Goal: Task Accomplishment & Management: Complete application form

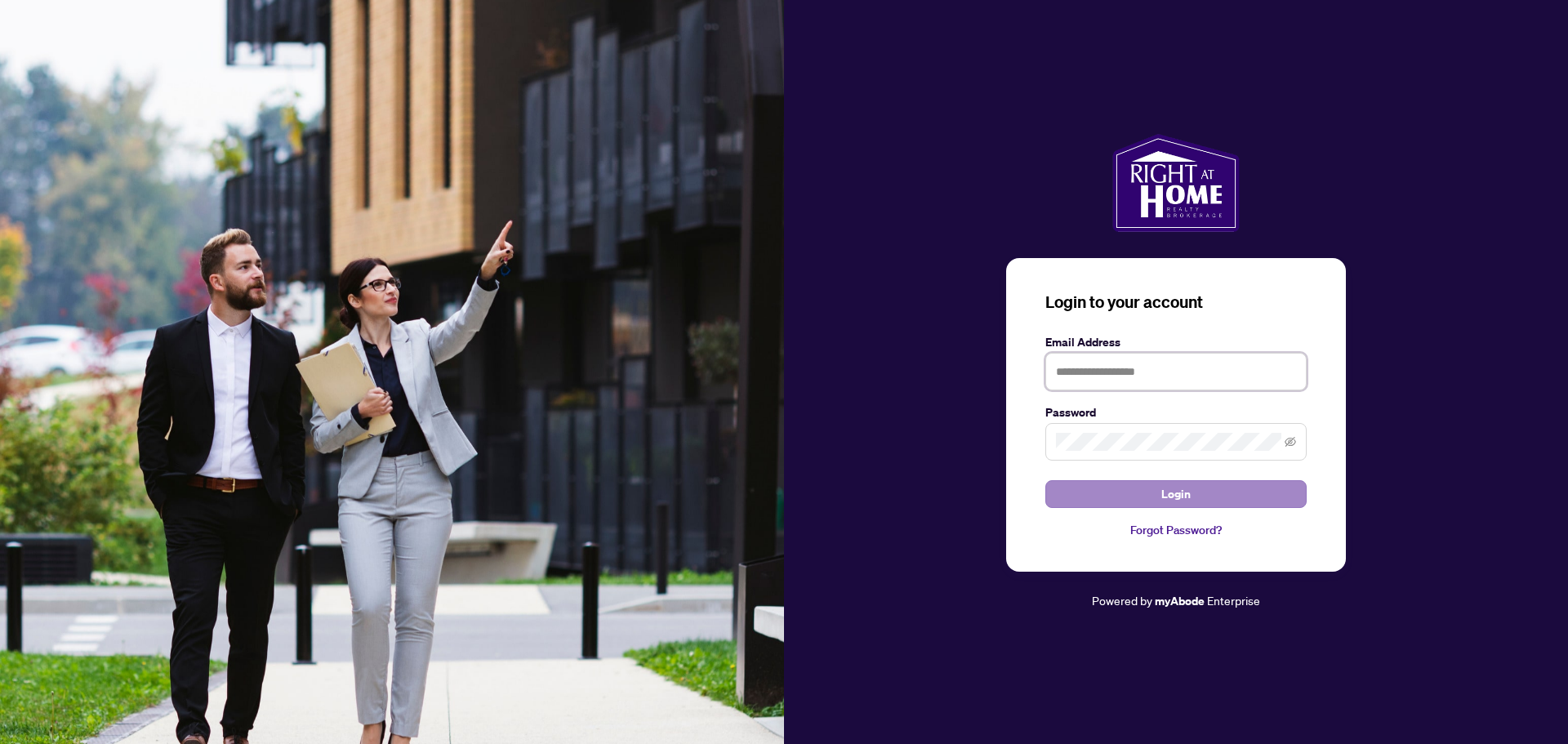
type input "**********"
click at [1154, 493] on button "Login" at bounding box center [1175, 493] width 261 height 28
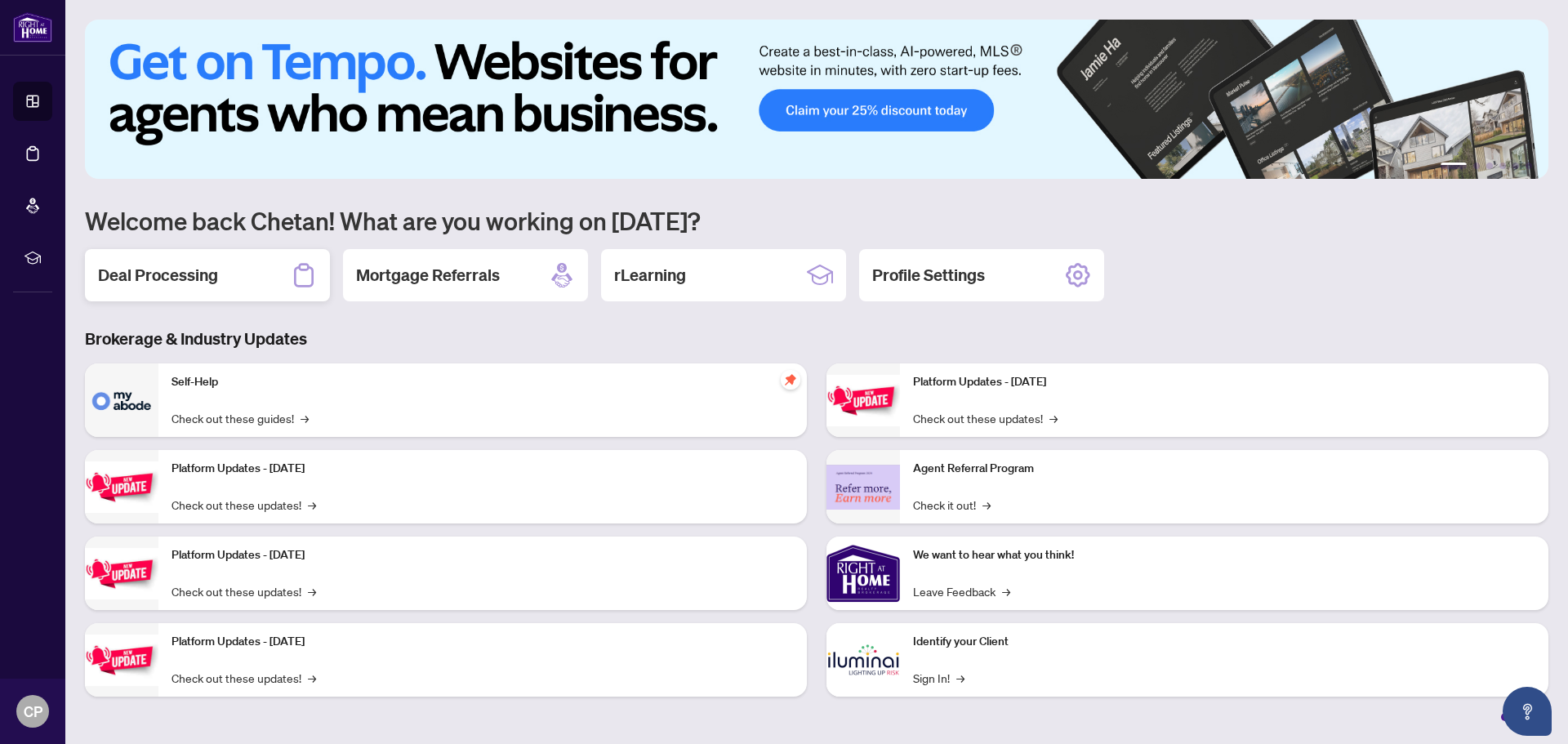
click at [215, 277] on h2 "Deal Processing" at bounding box center [158, 275] width 120 height 23
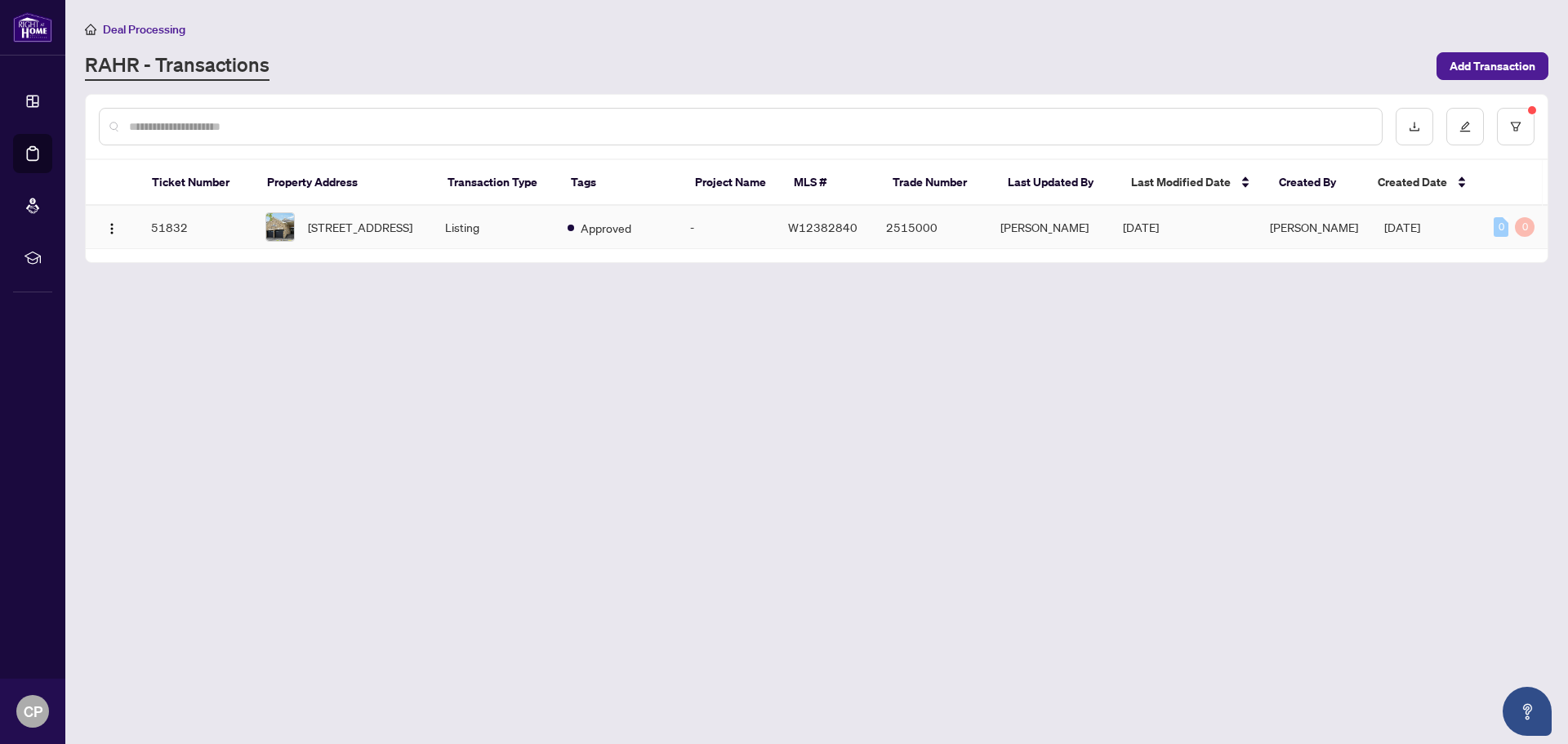
click at [177, 235] on td "51832" at bounding box center [195, 227] width 114 height 43
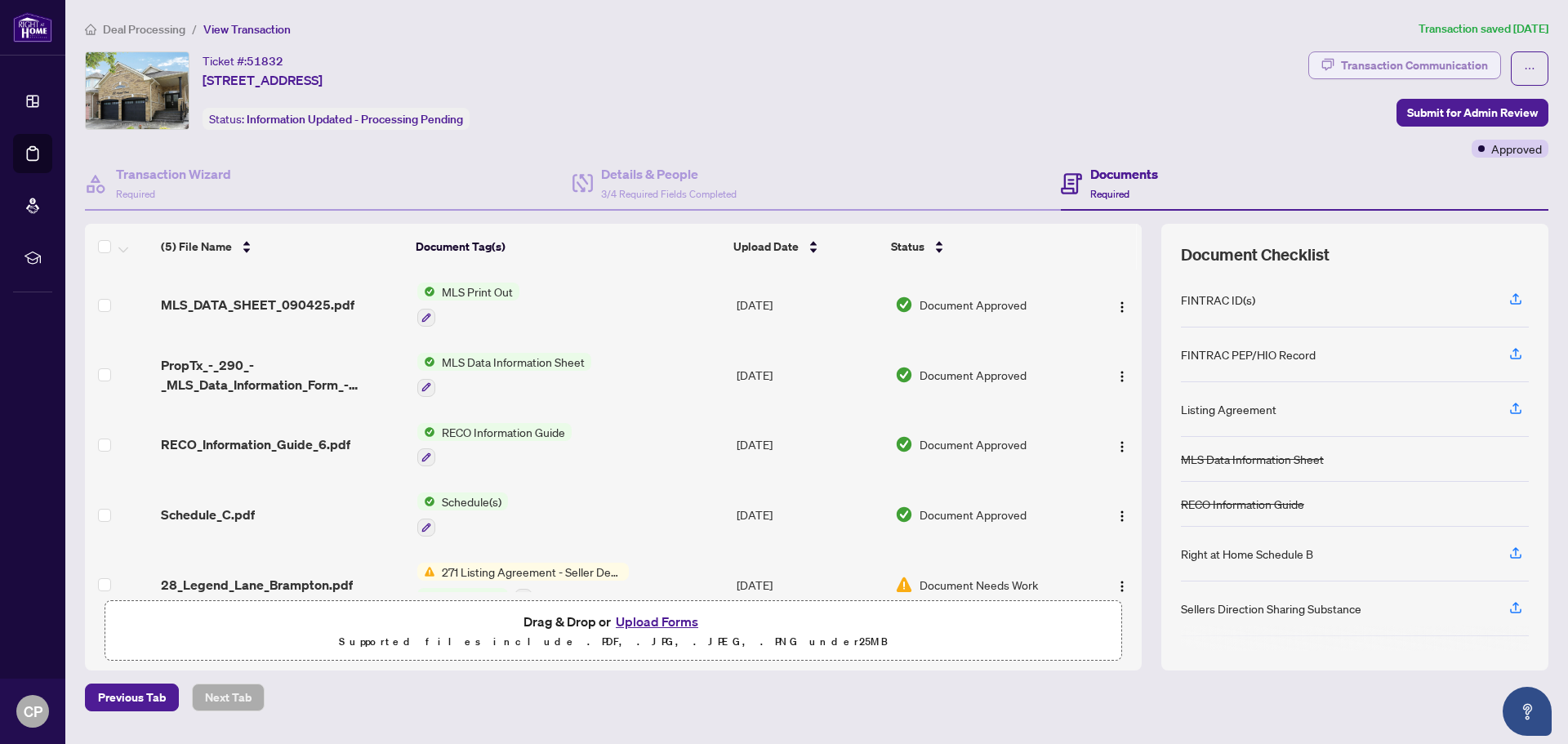
click at [1439, 73] on div "Transaction Communication" at bounding box center [1414, 65] width 147 height 26
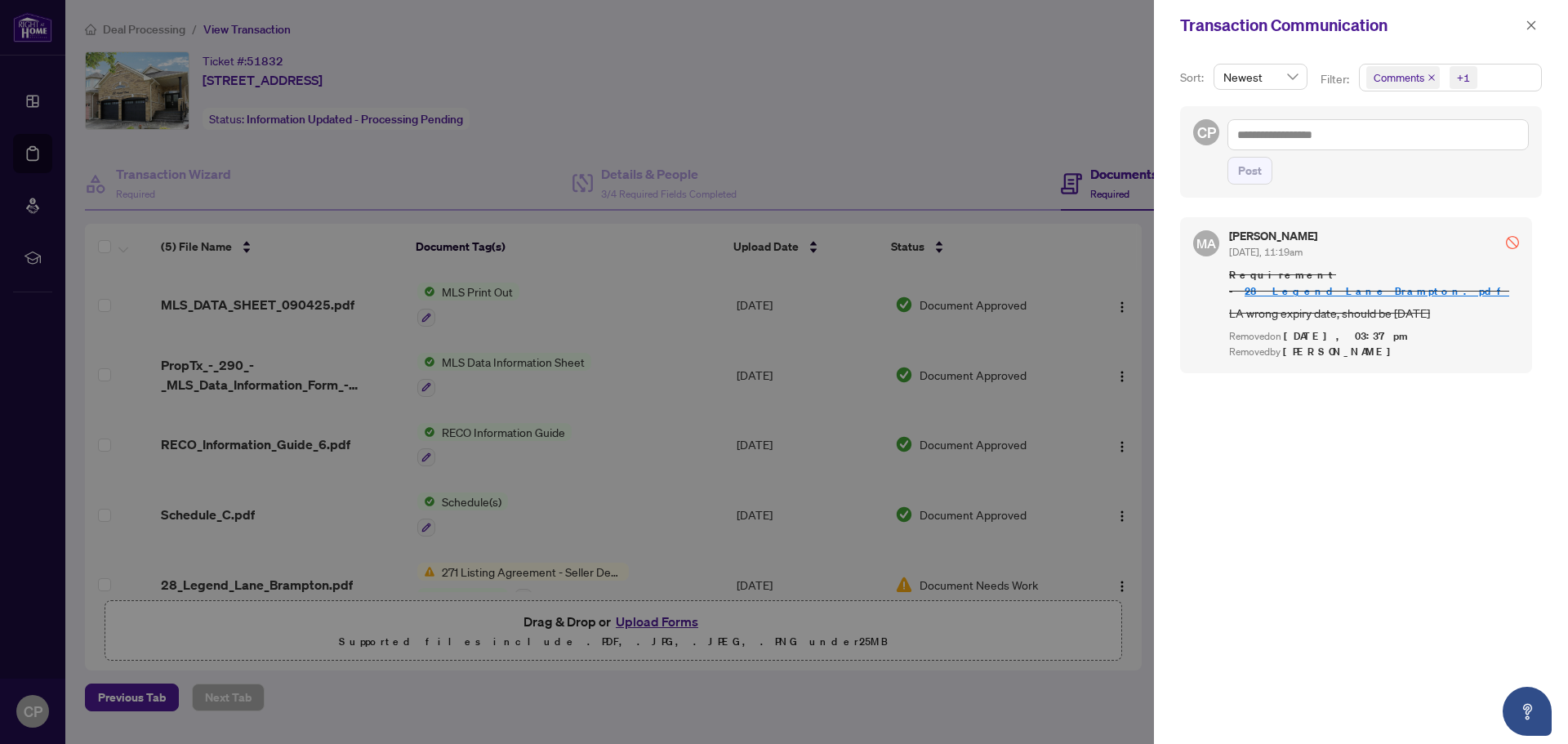
click at [1265, 83] on span "Newest" at bounding box center [1260, 77] width 74 height 24
click at [1372, 107] on div "CP Post" at bounding box center [1361, 151] width 362 height 92
click at [1529, 25] on icon "close" at bounding box center [1531, 25] width 12 height 12
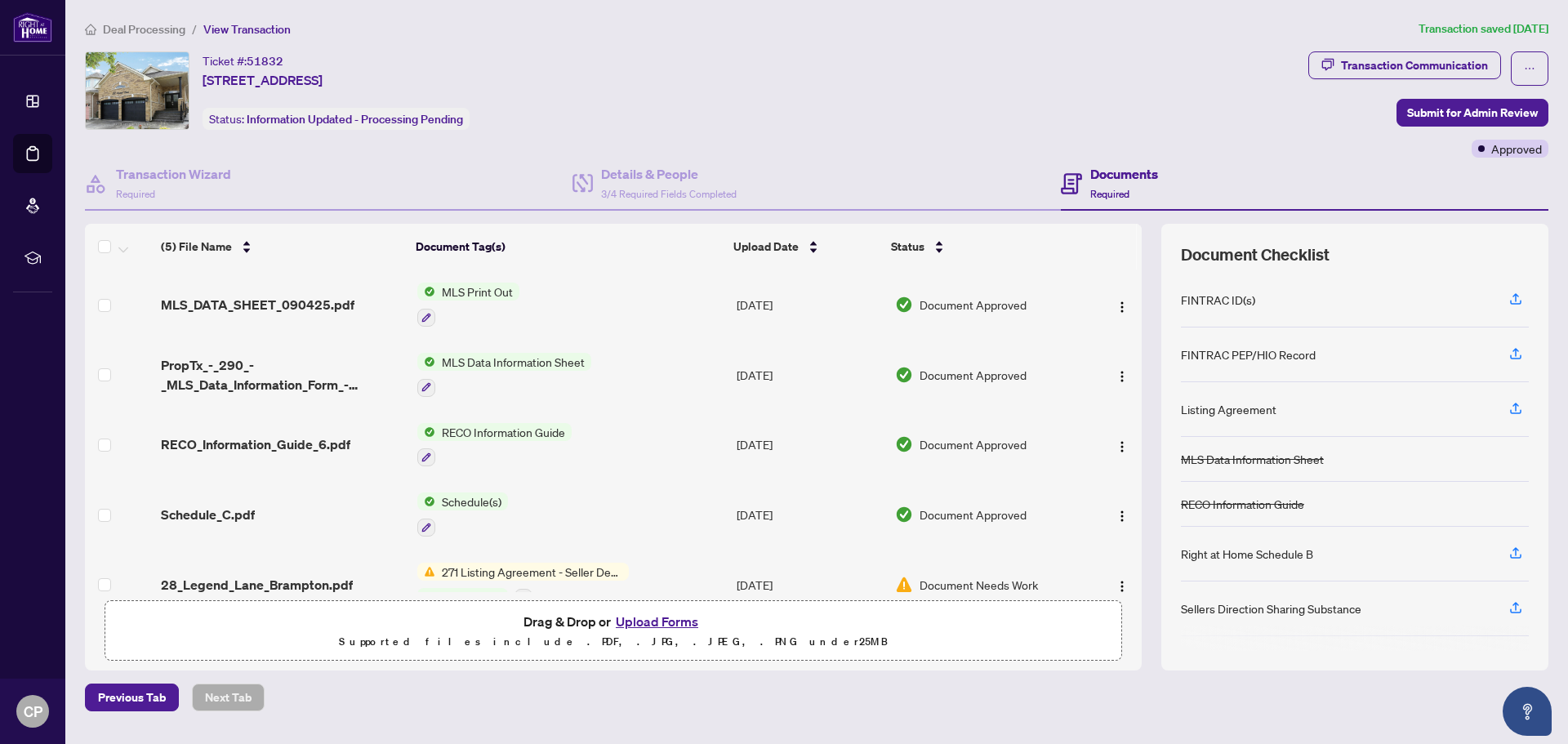
click at [1212, 299] on div "FINTRAC ID(s)" at bounding box center [1218, 299] width 74 height 18
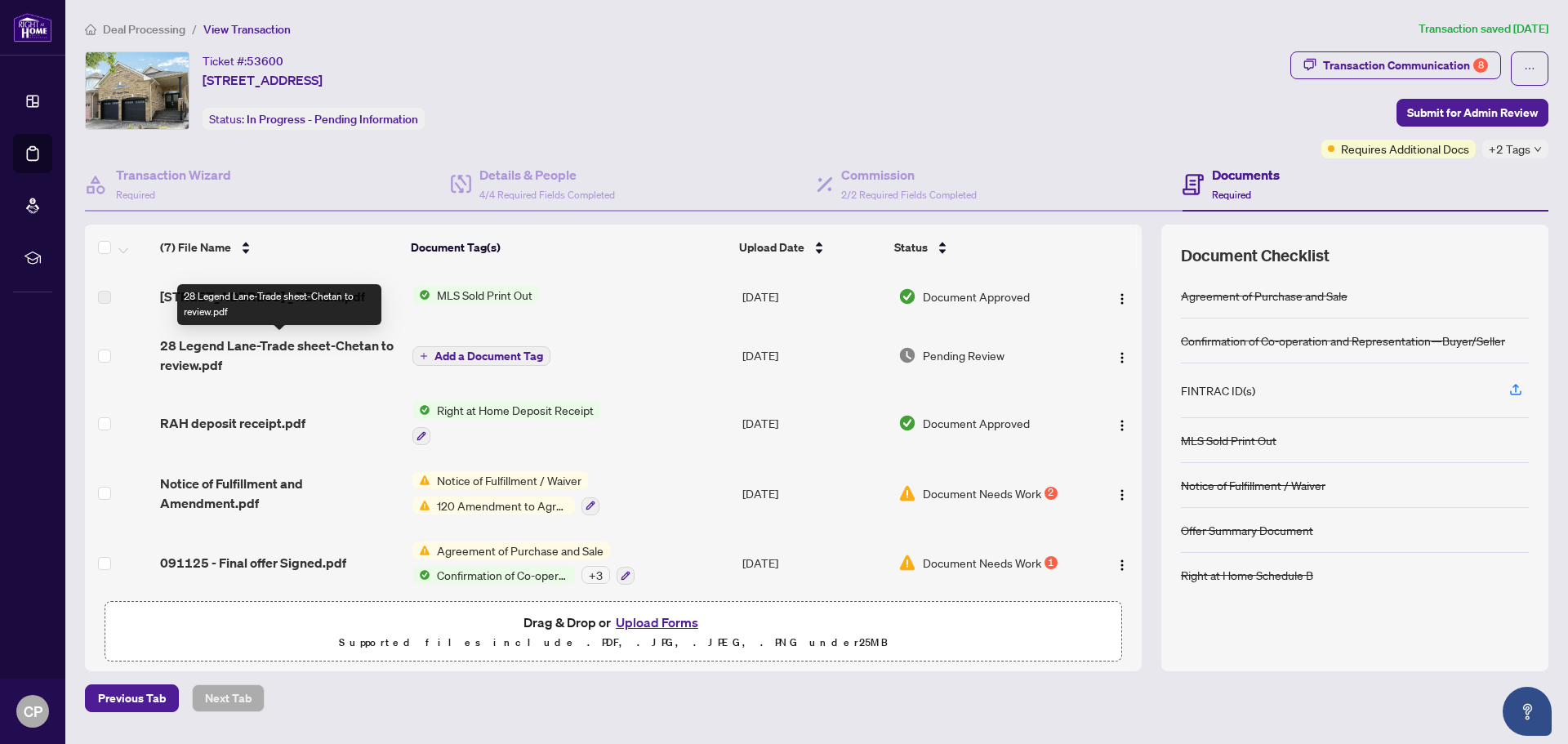
click at [294, 346] on span "28 Legend Lane-Trade sheet-Chetan to review.pdf" at bounding box center [279, 355] width 240 height 40
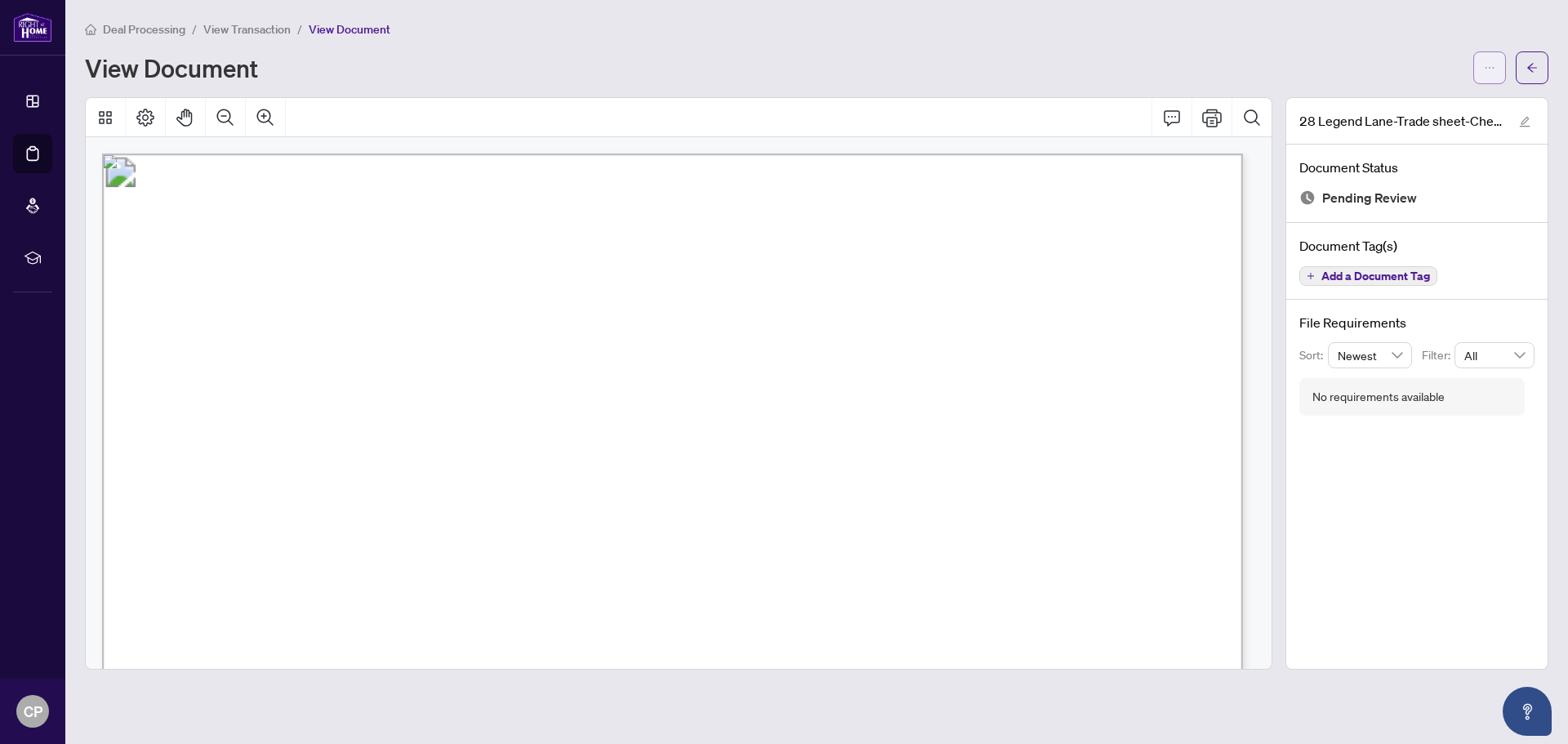
click at [1044, 66] on button "button" at bounding box center [1489, 67] width 33 height 33
click at [1044, 97] on span "Download" at bounding box center [1431, 103] width 124 height 18
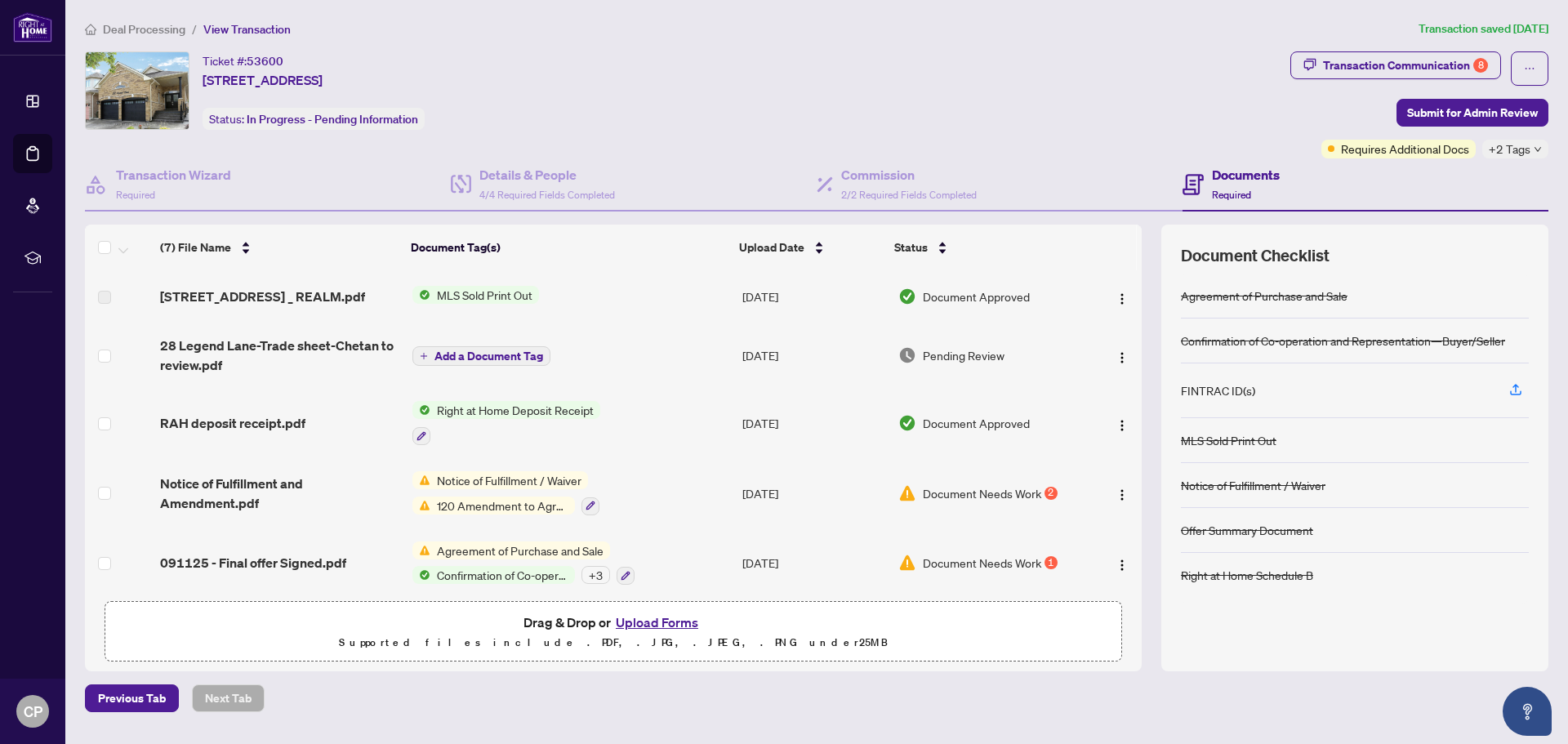
scroll to position [131, 0]
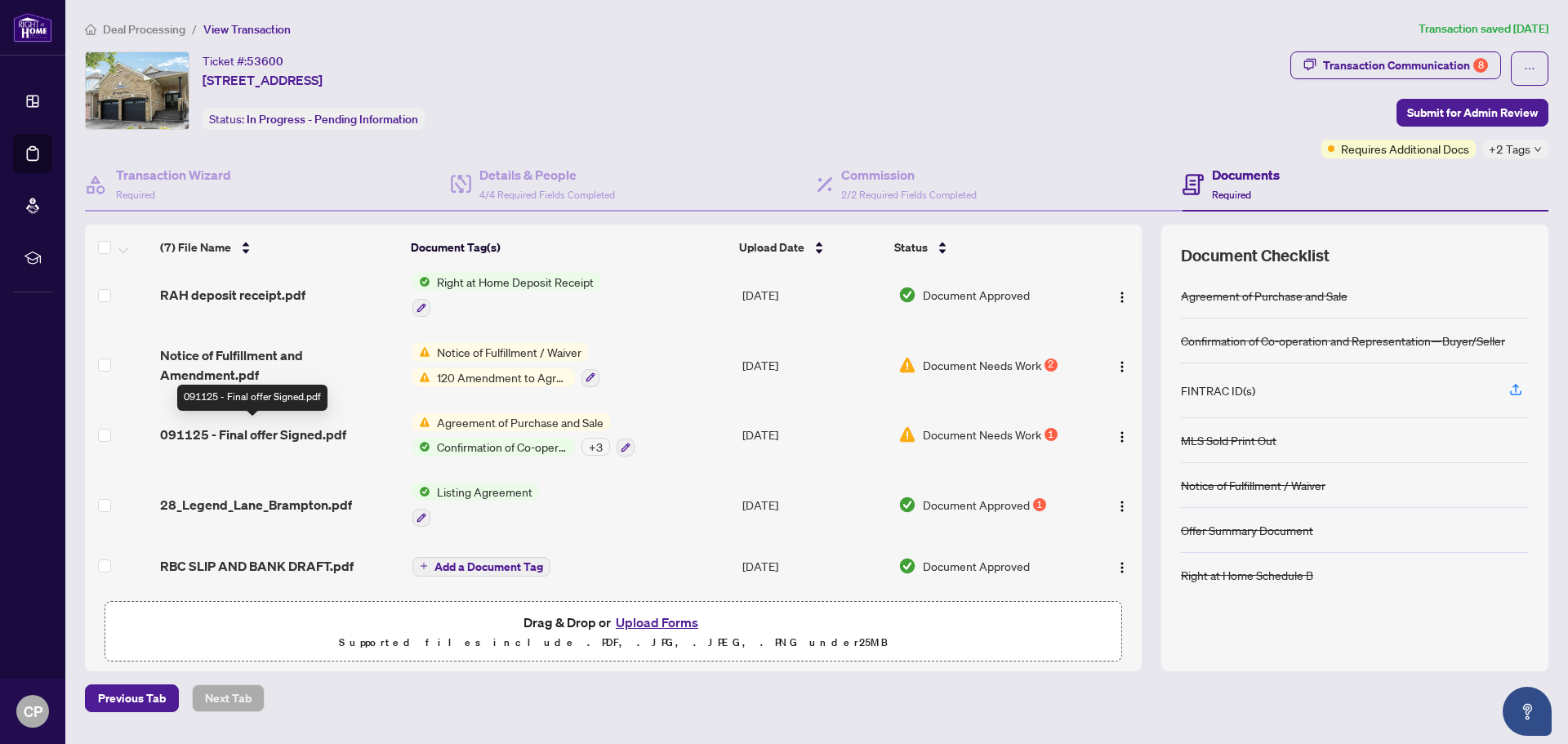
click at [273, 431] on span "091125 - Final offer Signed.pdf" at bounding box center [252, 434] width 186 height 19
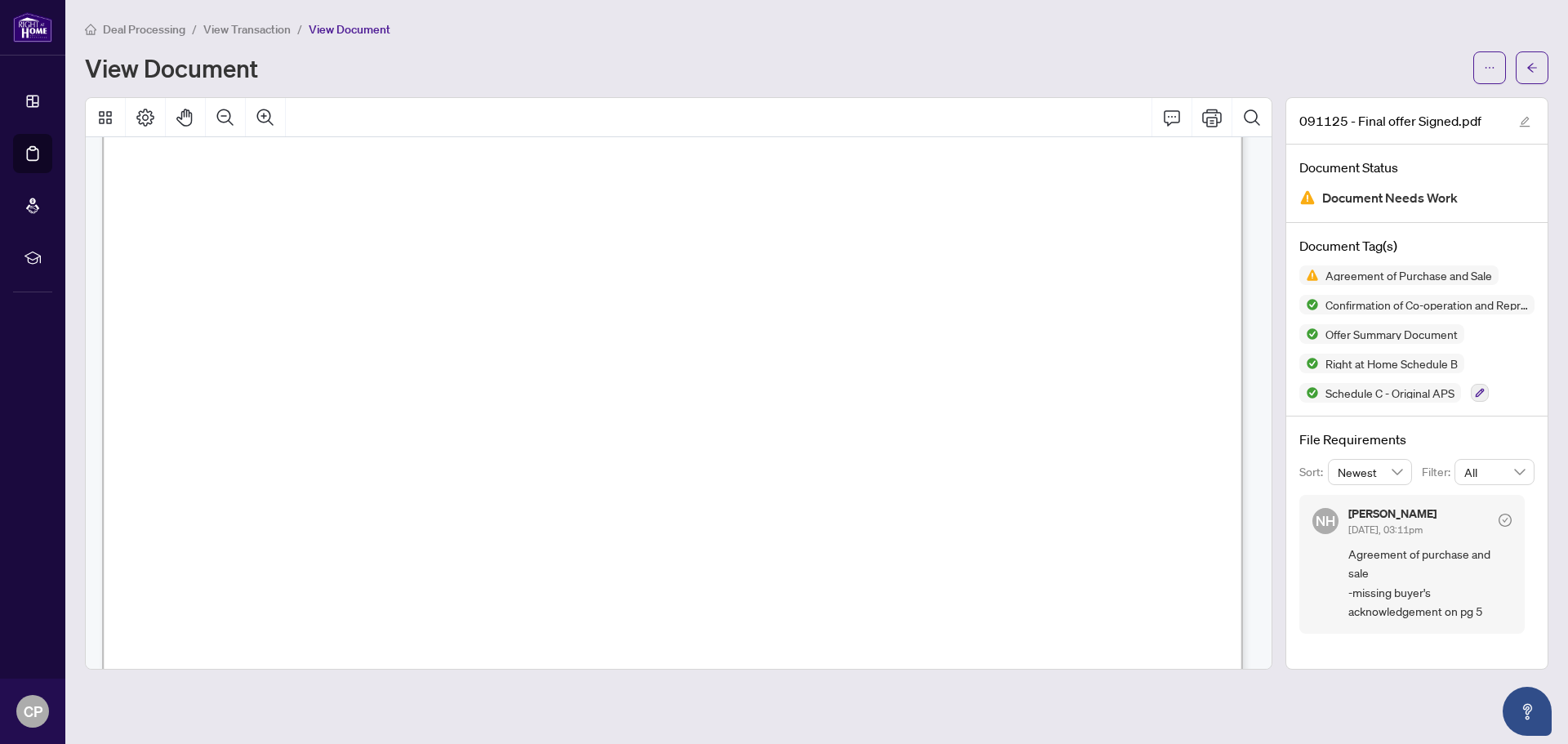
scroll to position [6778, 0]
click at [1135, 50] on div "Deal Processing / View Transaction / View Document View Document" at bounding box center [816, 51] width 1464 height 65
click at [1505, 72] on button "button" at bounding box center [1489, 67] width 33 height 33
click at [1430, 106] on span "Download" at bounding box center [1431, 103] width 124 height 18
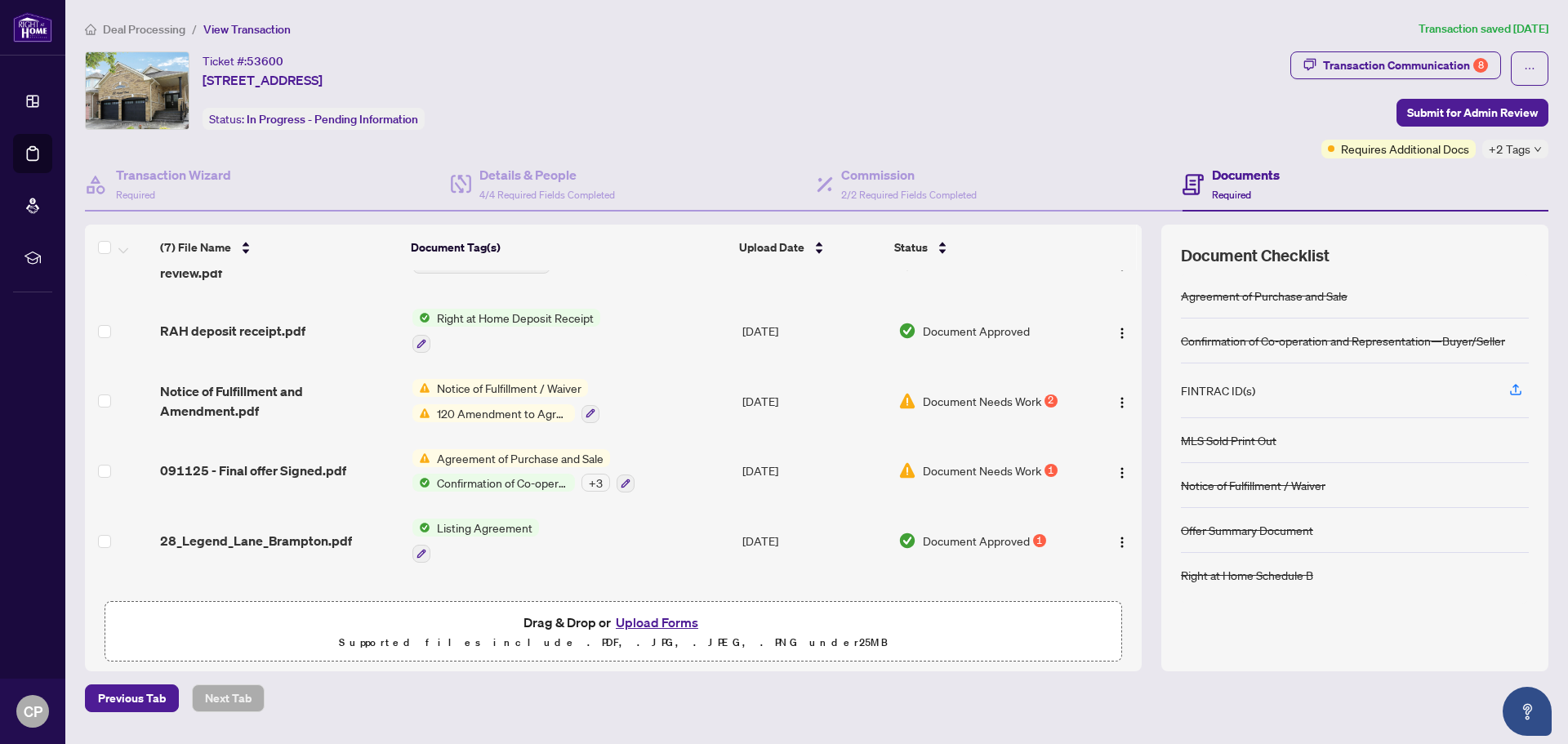
scroll to position [131, 0]
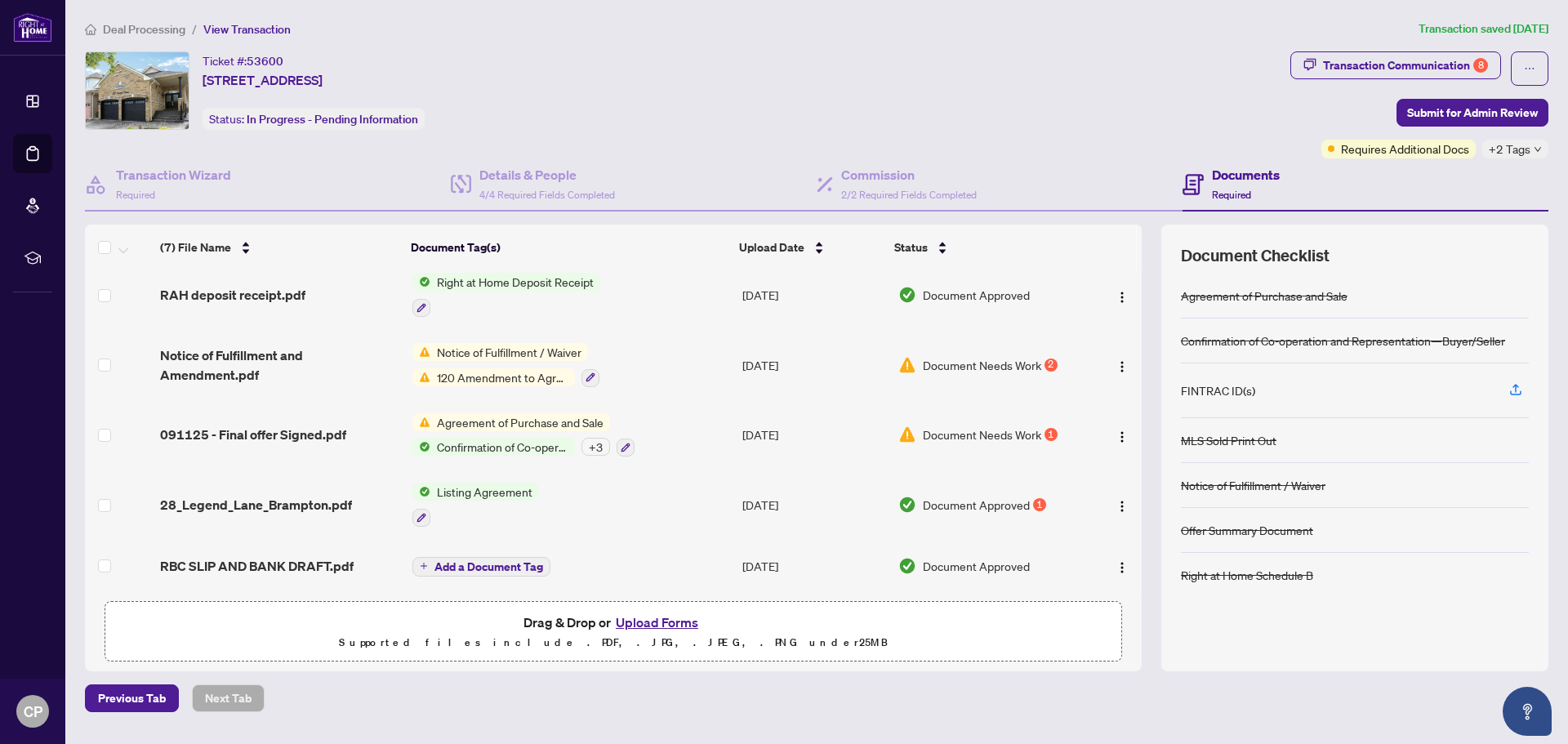
click at [473, 351] on span "Notice of Fulfillment / Waiver" at bounding box center [509, 351] width 157 height 18
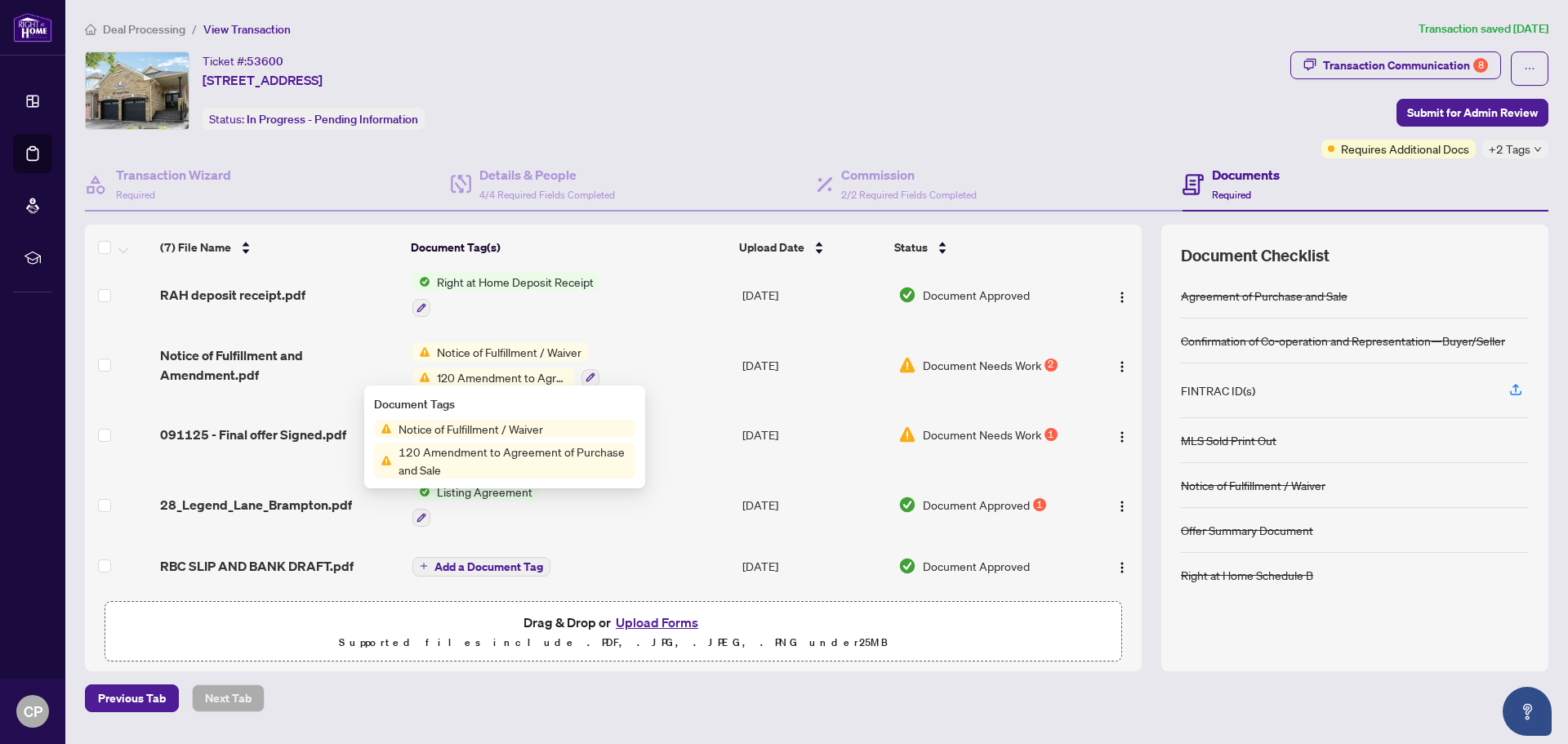
click at [441, 426] on span "Notice of Fulfillment / Waiver" at bounding box center [470, 428] width 157 height 18
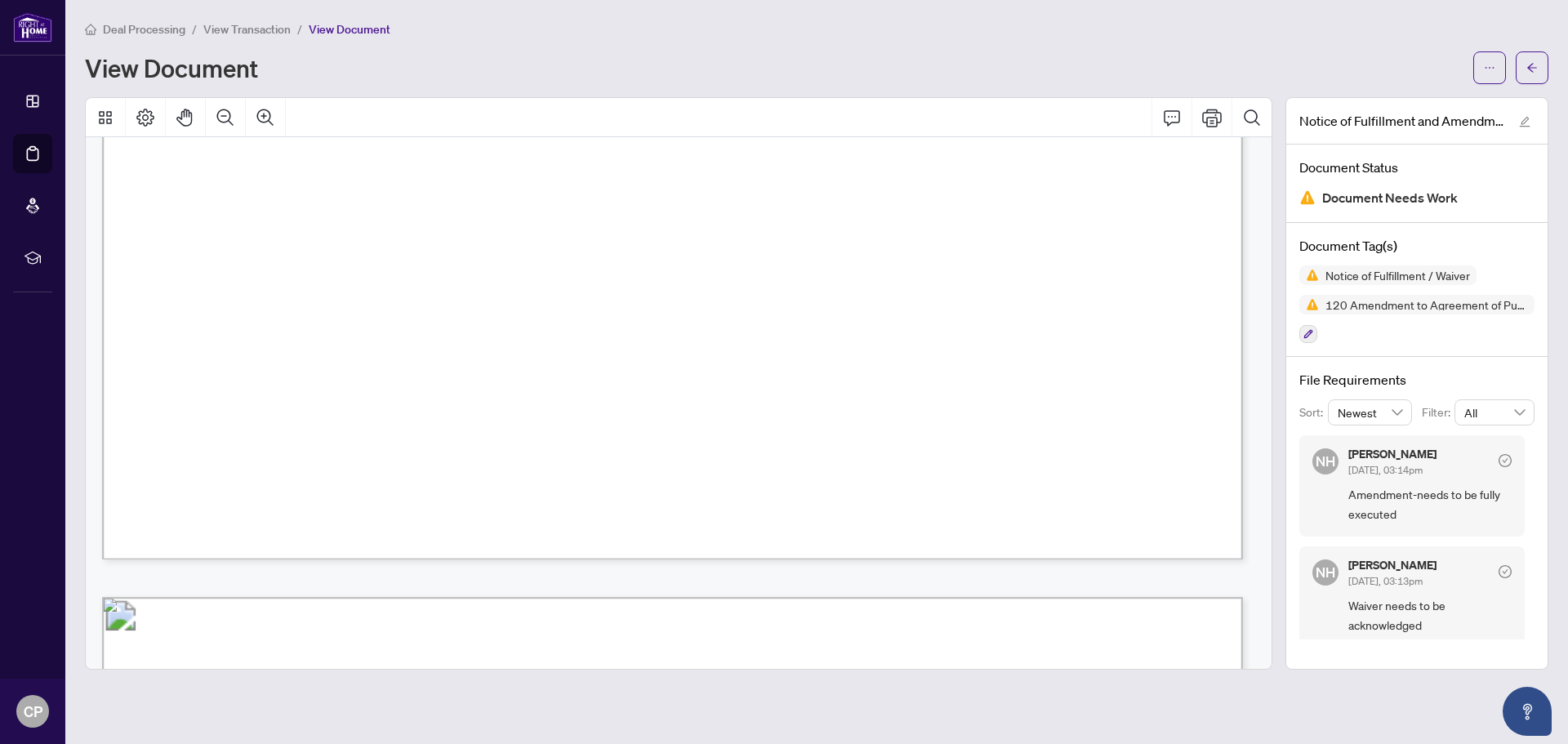
scroll to position [2453, 0]
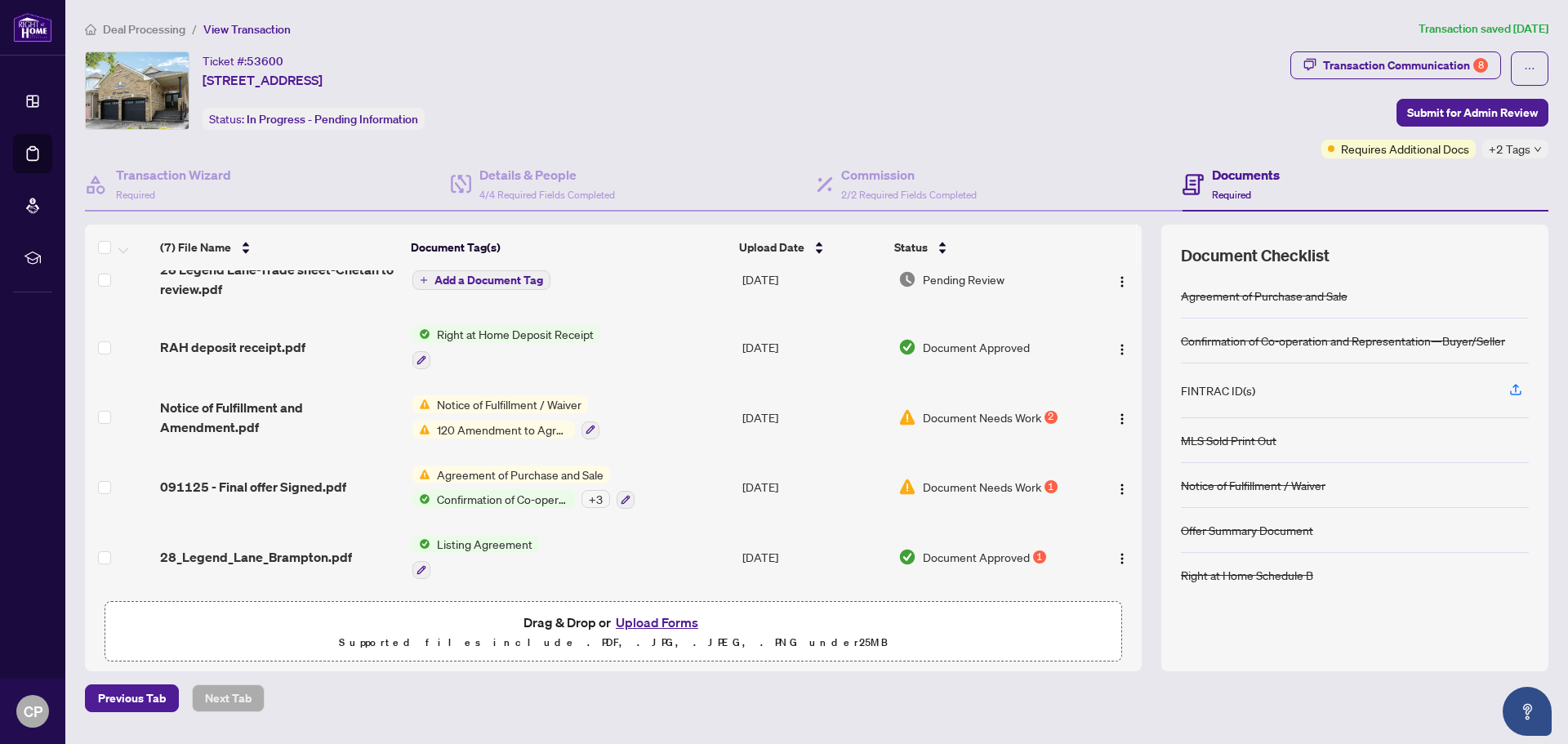
scroll to position [131, 0]
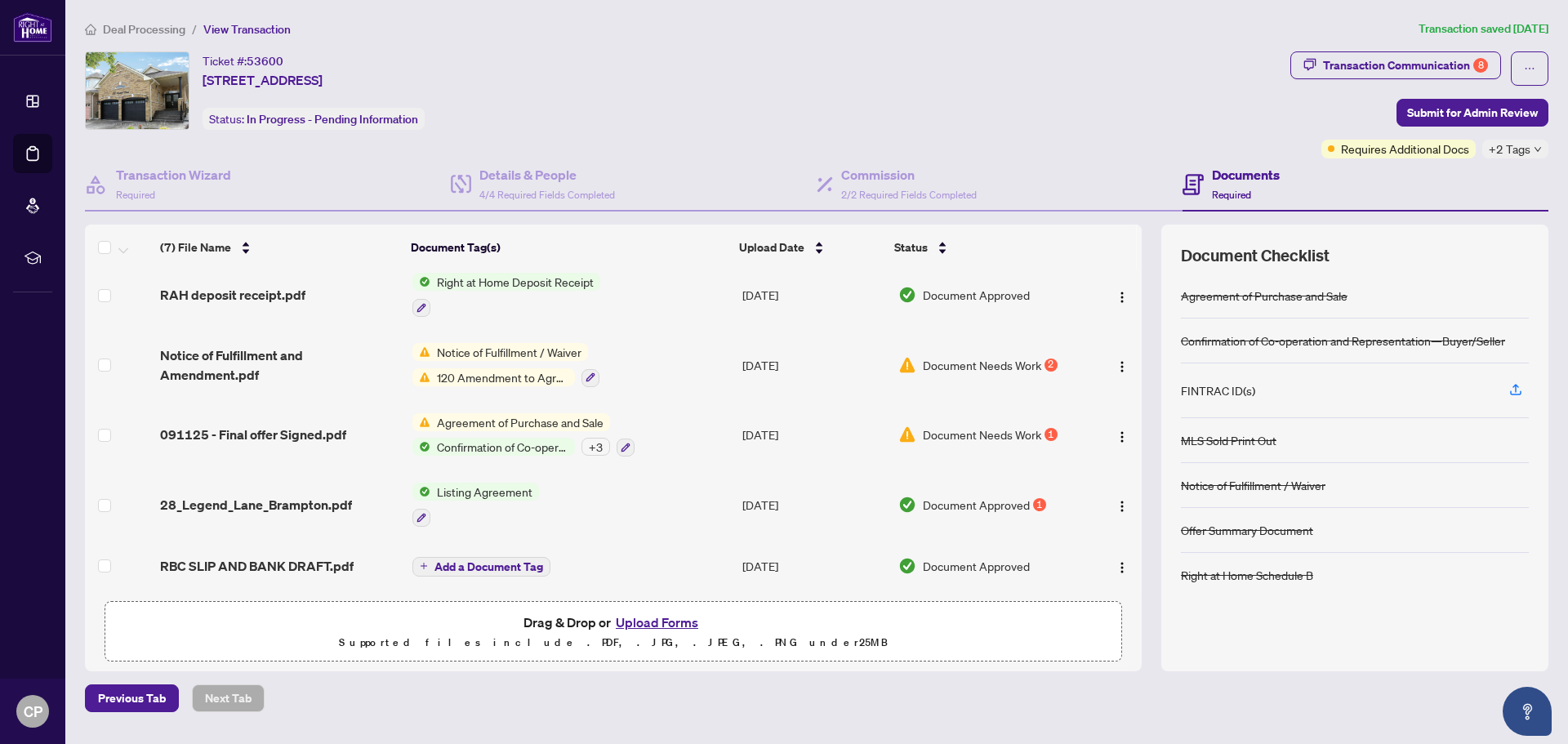
click at [637, 449] on button "Upload Forms" at bounding box center [657, 622] width 92 height 21
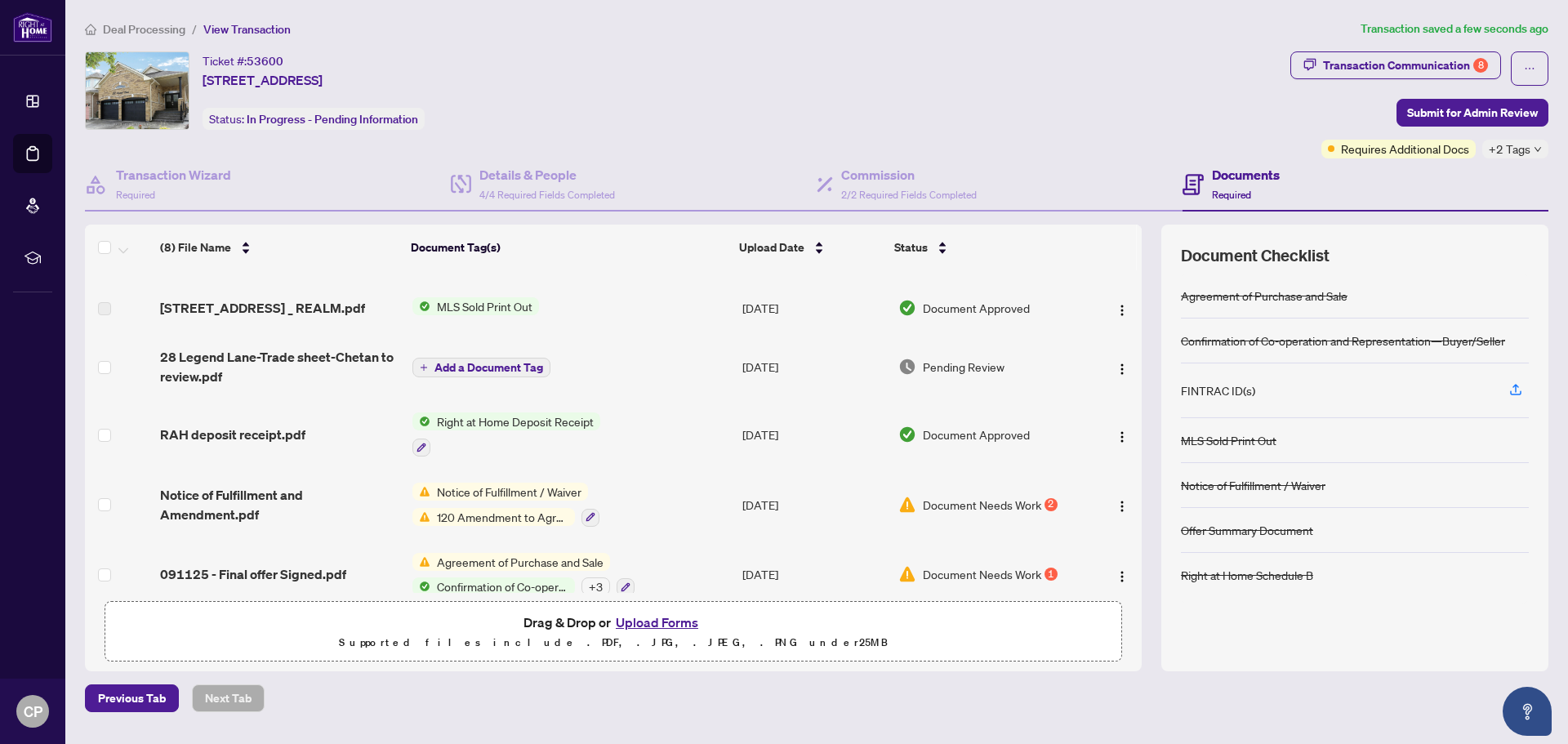
scroll to position [82, 0]
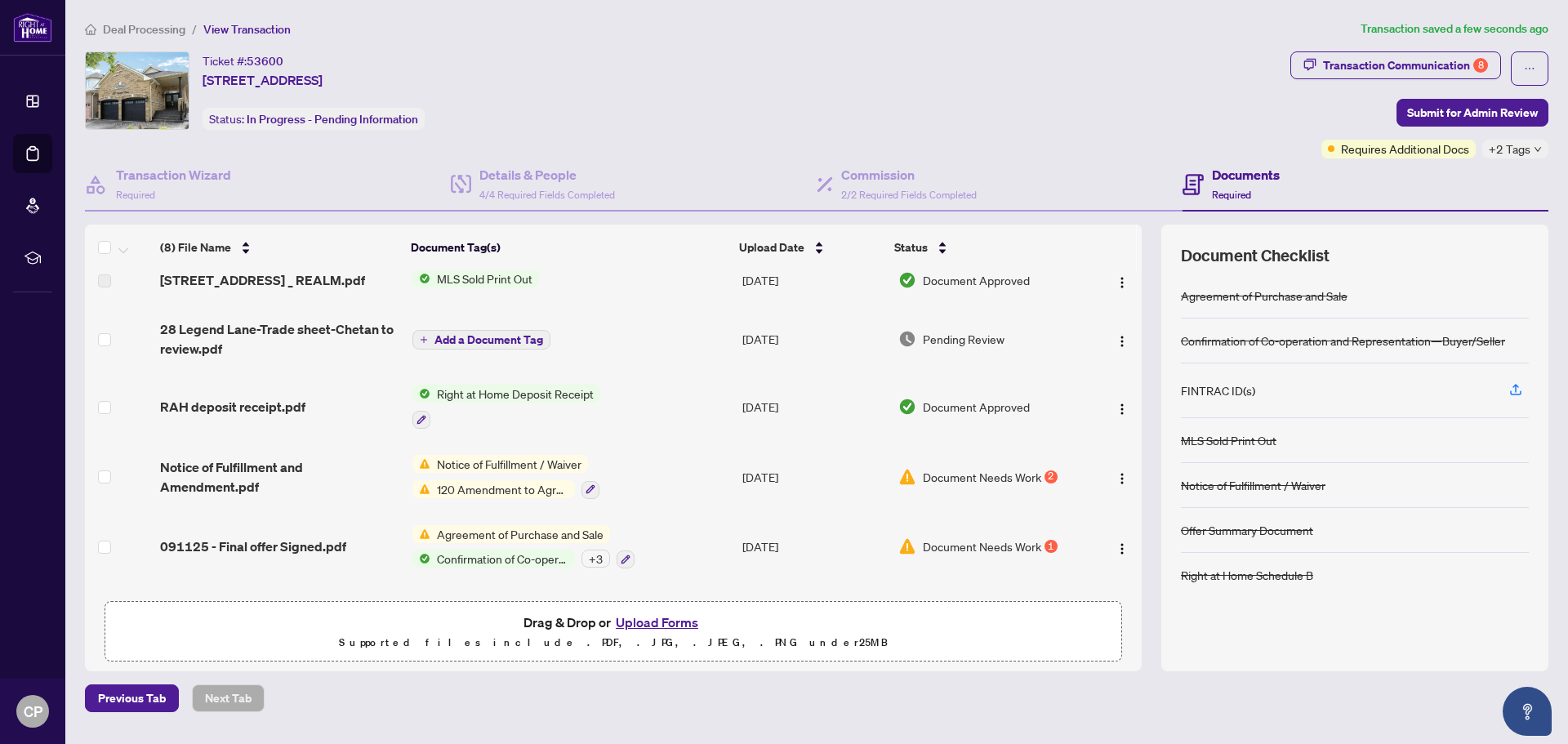
click at [449, 449] on span "120 Amendment to Agreement of Purchase and Sale" at bounding box center [503, 488] width 145 height 18
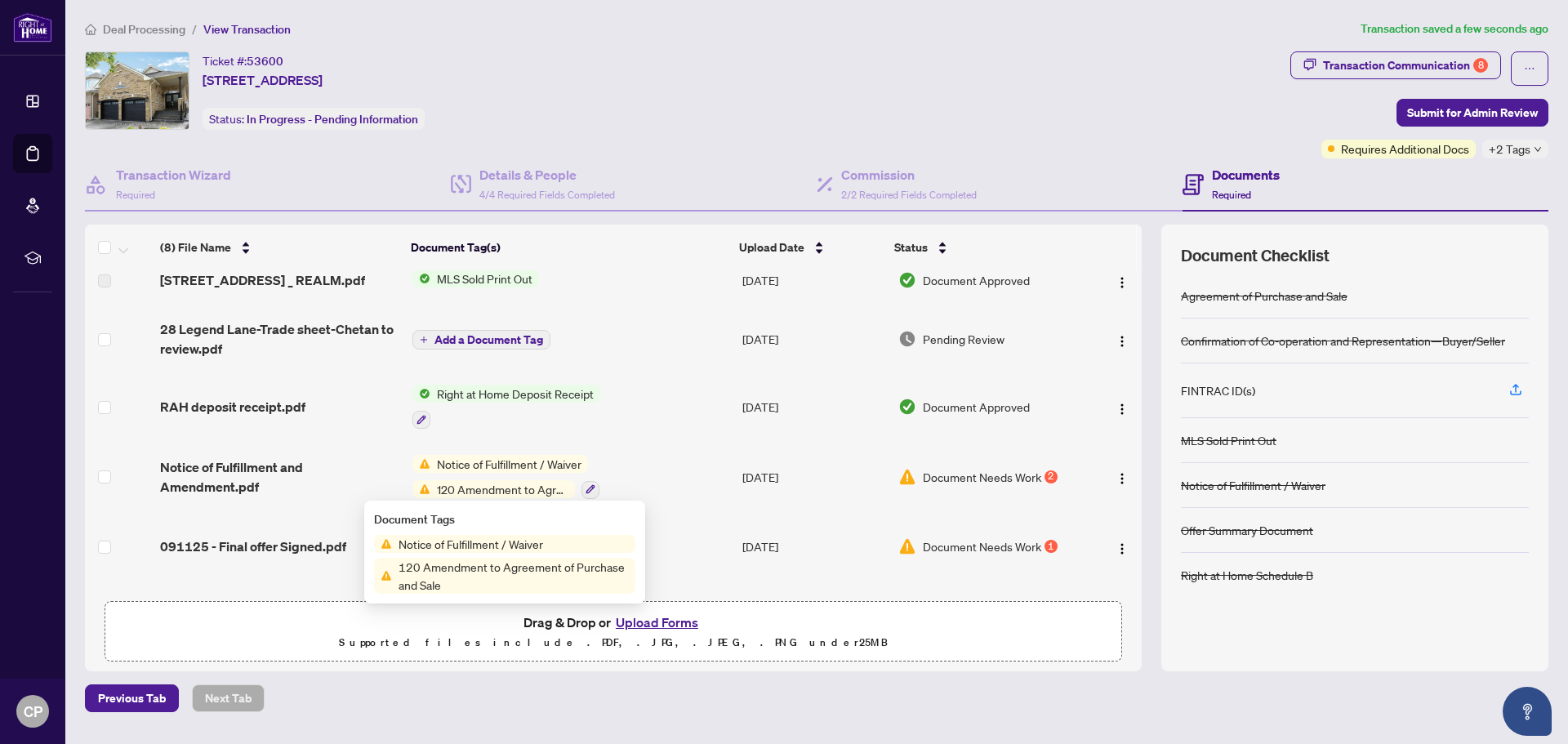
click at [464, 449] on span "Notice of Fulfillment / Waiver" at bounding box center [470, 543] width 157 height 18
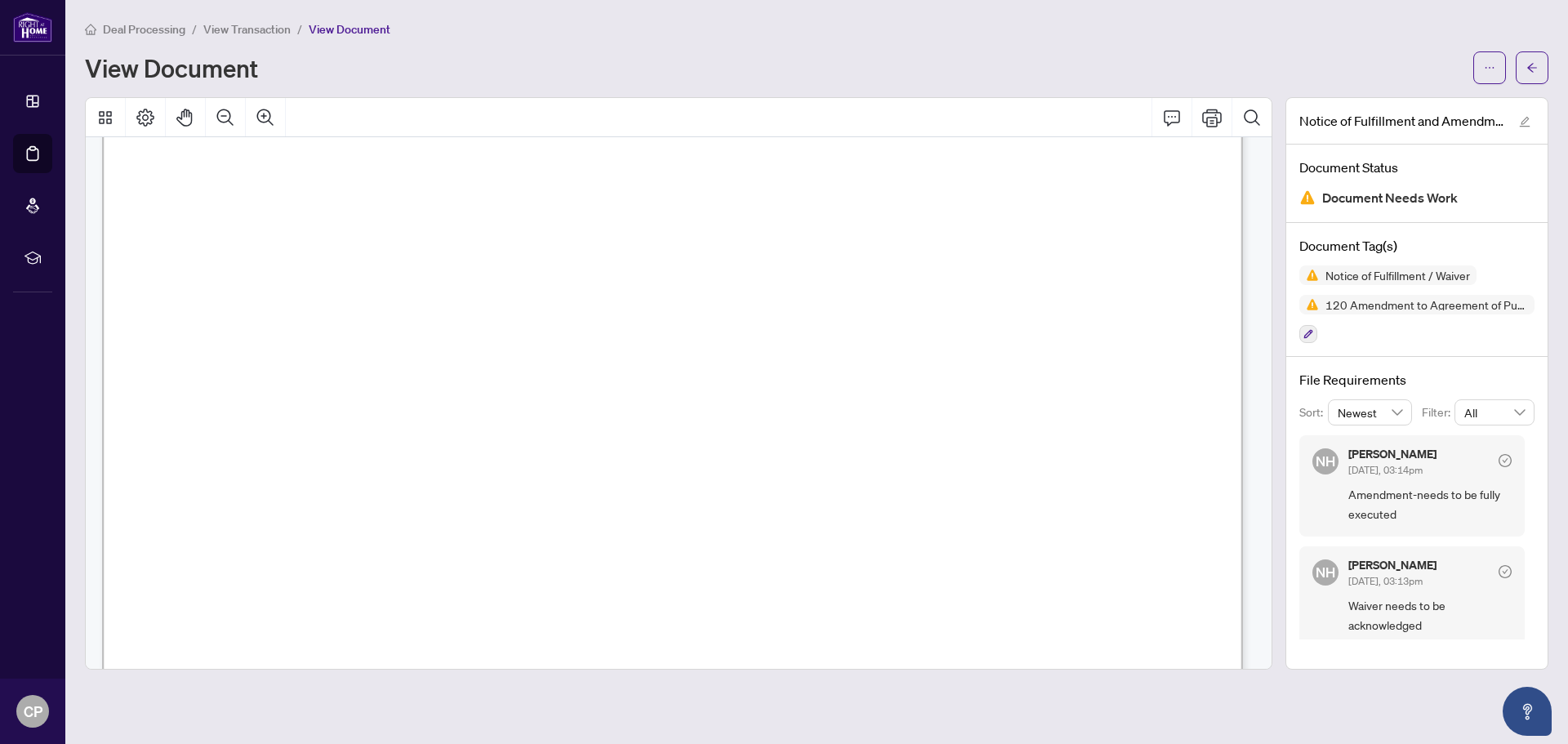
scroll to position [2041, 0]
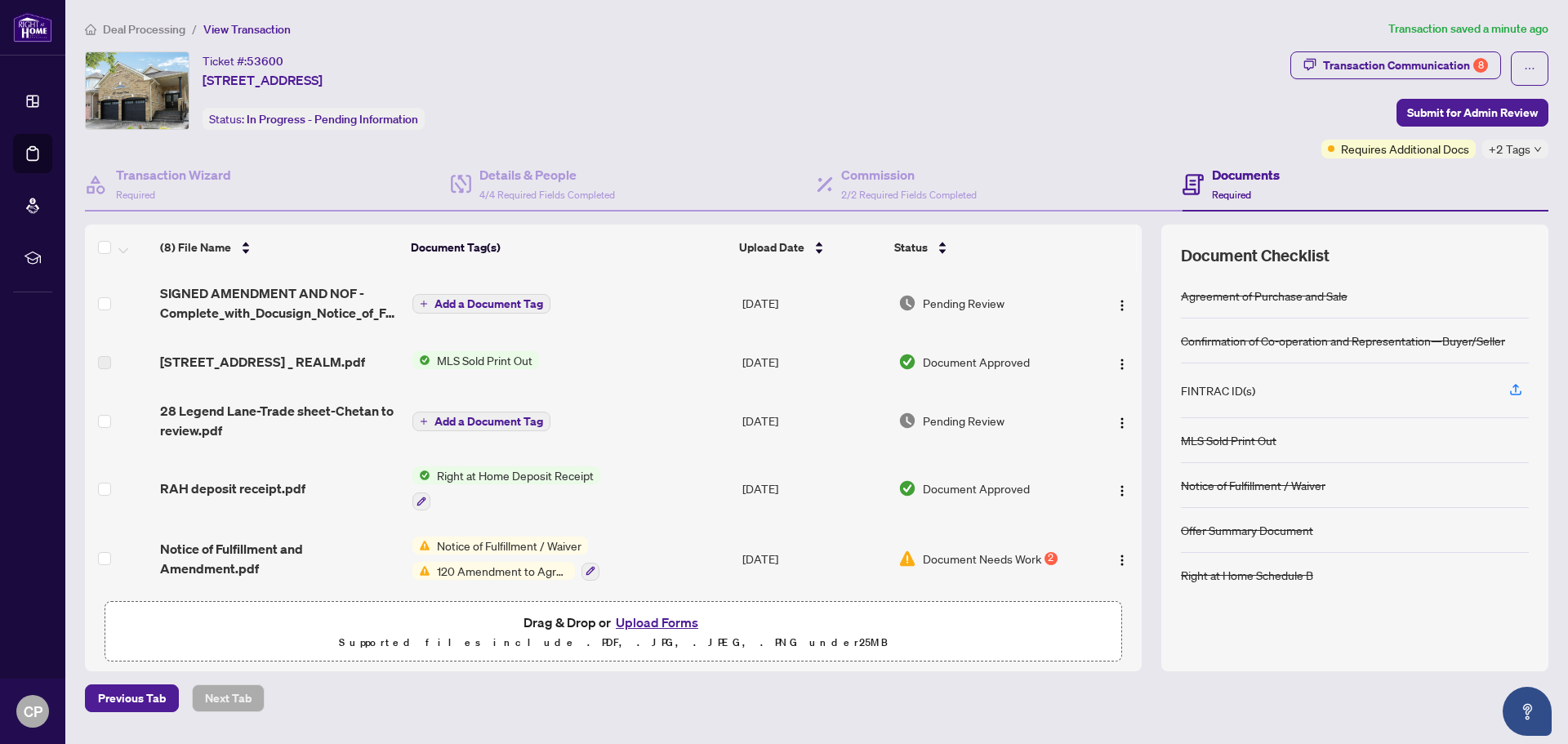
scroll to position [197, 0]
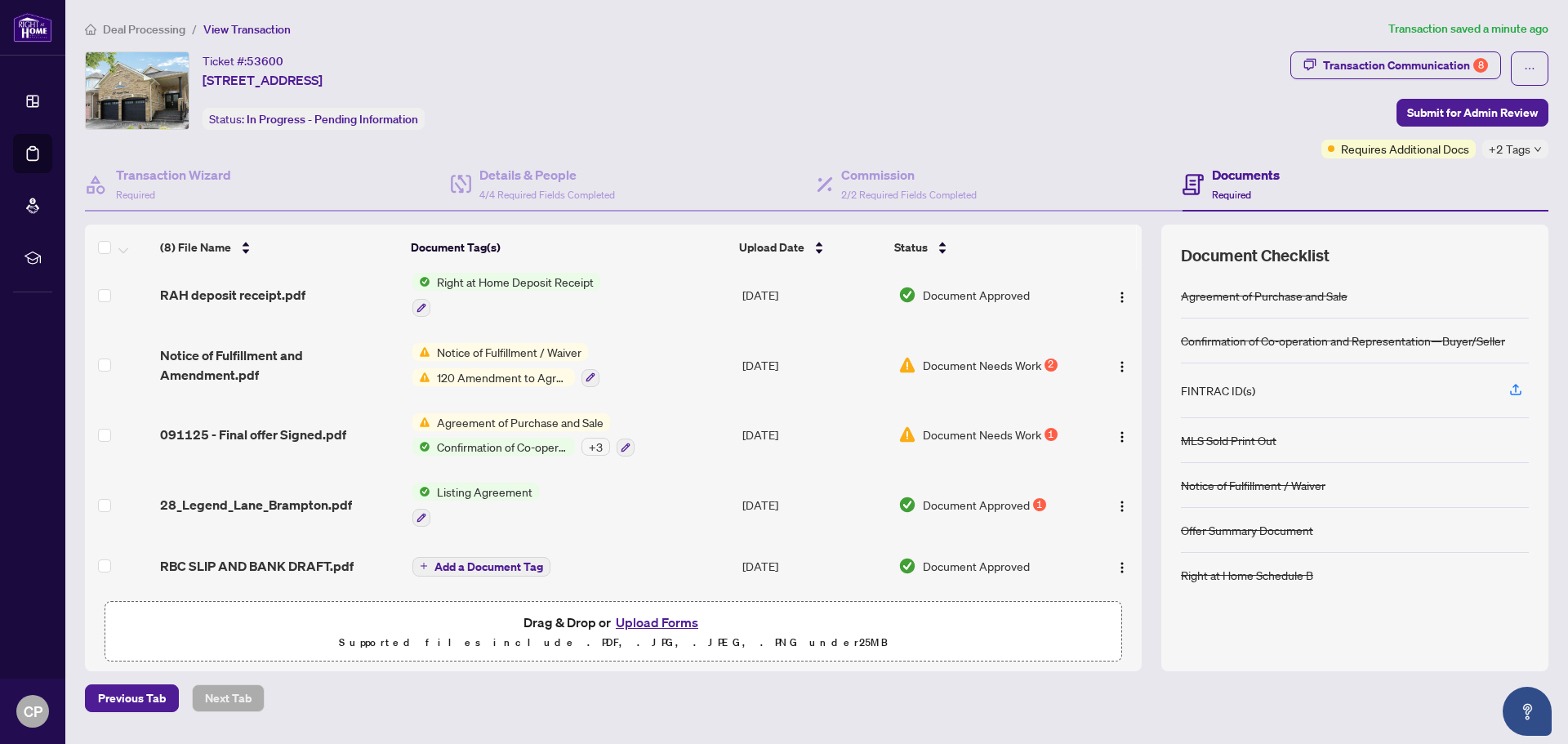
click at [471, 372] on span "120 Amendment to Agreement of Purchase and Sale" at bounding box center [503, 377] width 145 height 18
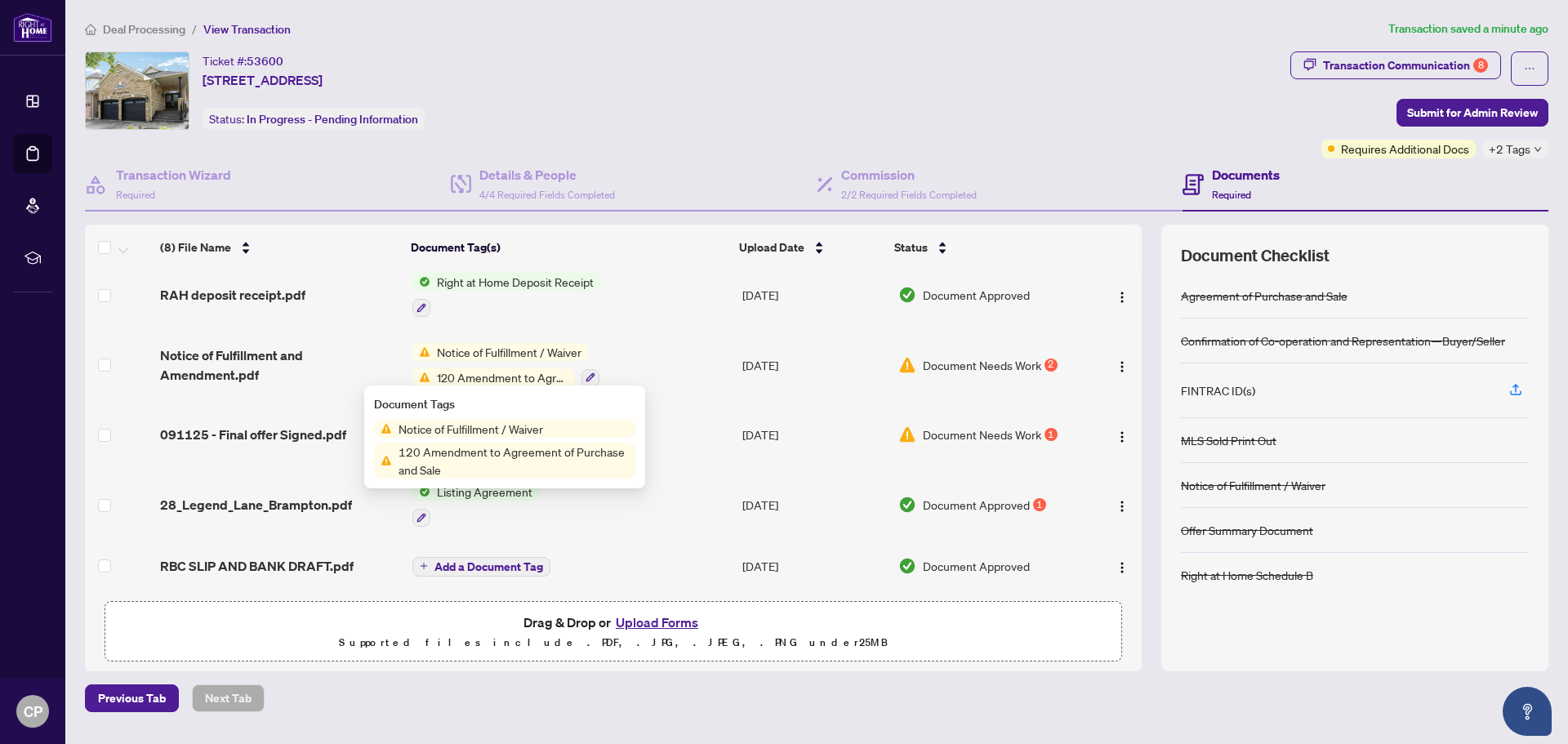
click at [462, 430] on span "Notice of Fulfillment / Waiver" at bounding box center [470, 428] width 157 height 18
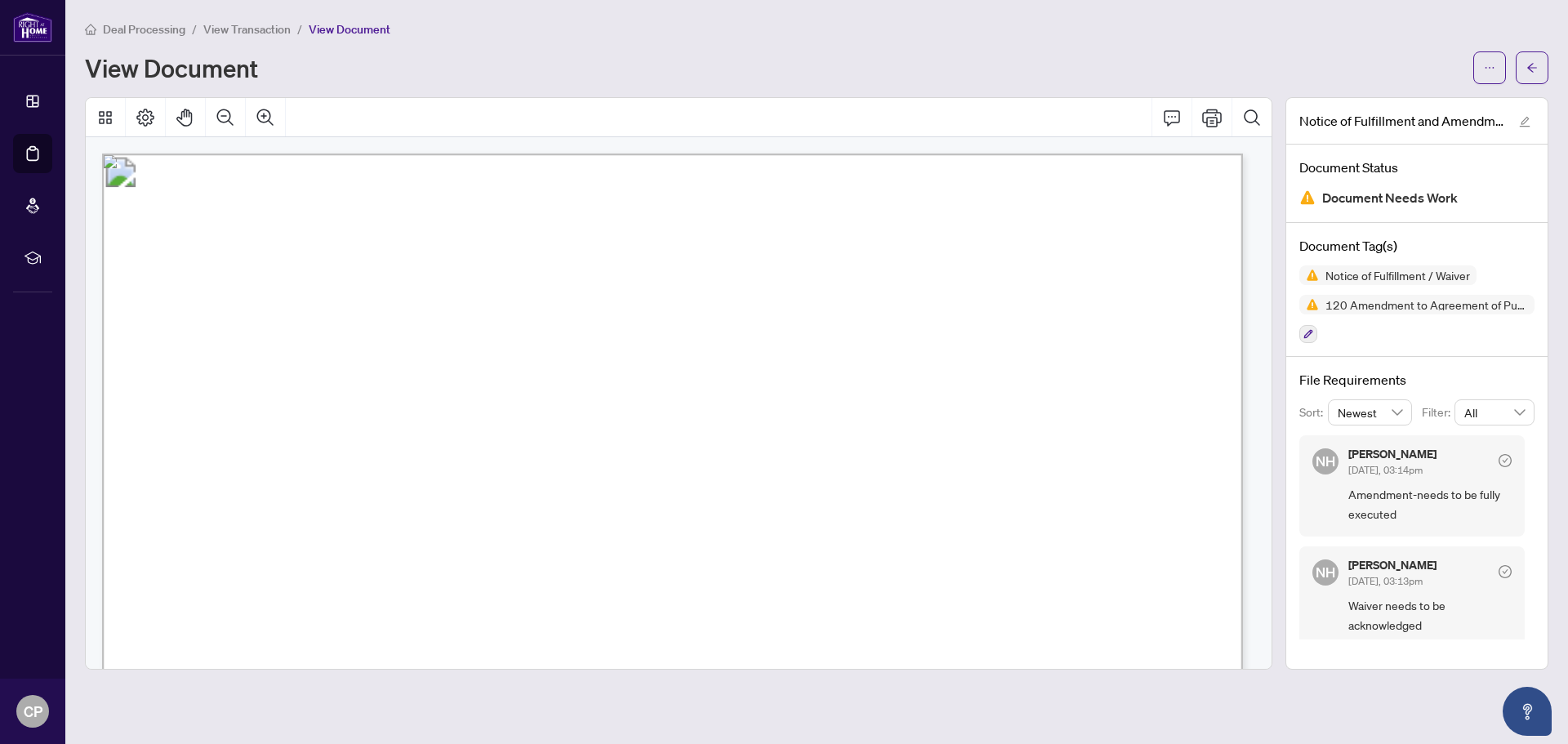
scroll to position [409, 0]
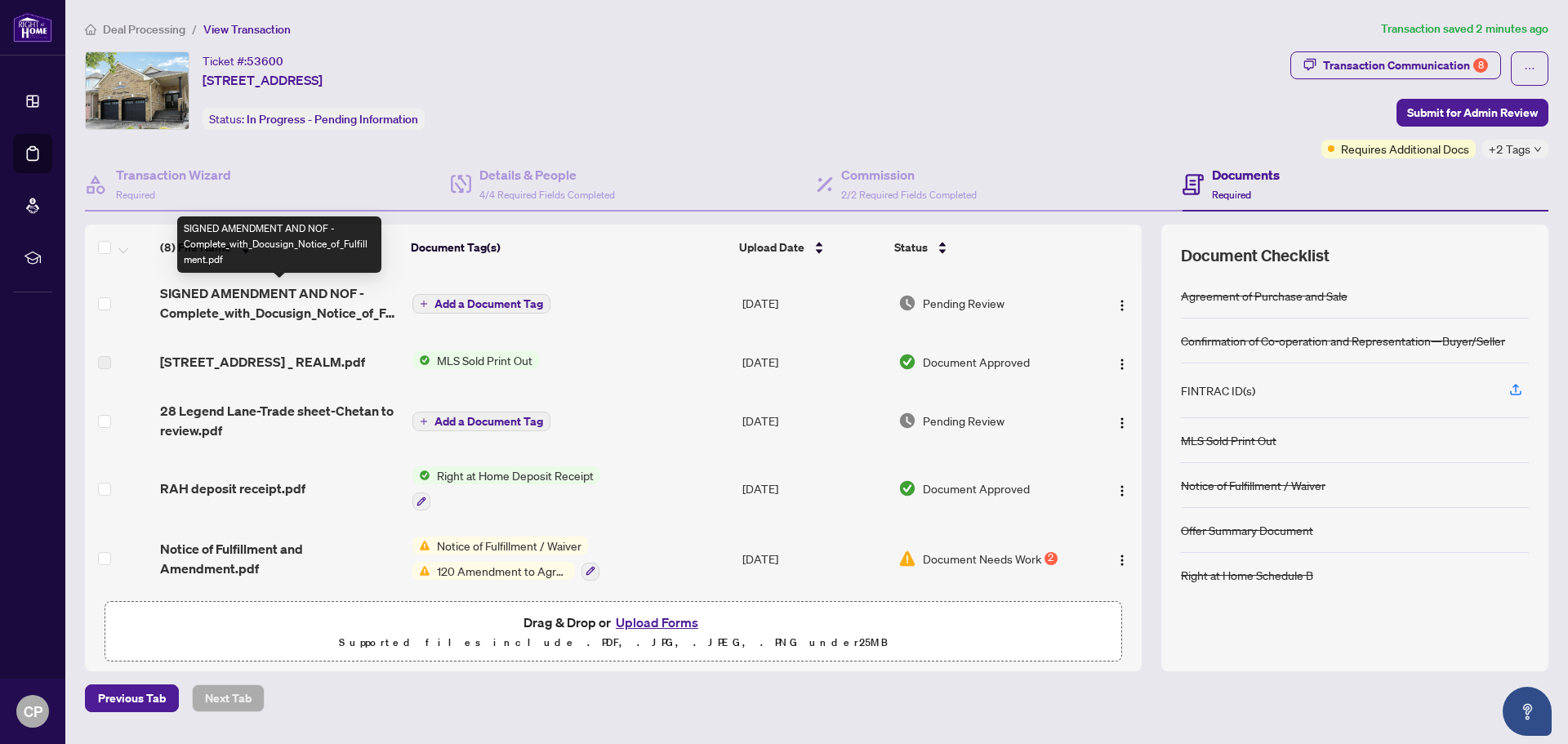
click at [225, 293] on span "SIGNED AMENDMENT AND NOF - Complete_with_Docusign_Notice_of_Fulfillment.pdf" at bounding box center [279, 303] width 240 height 40
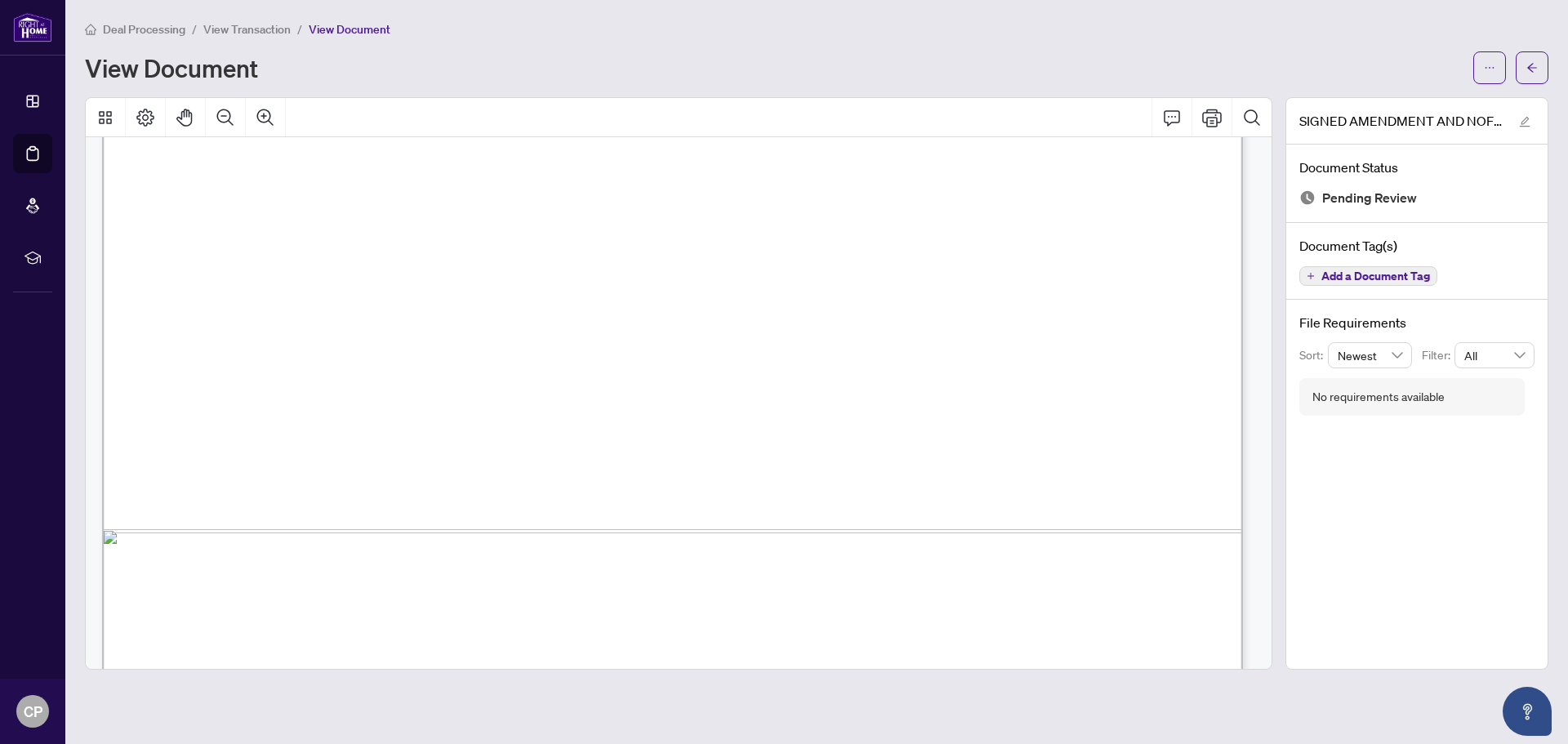
scroll to position [4004, 0]
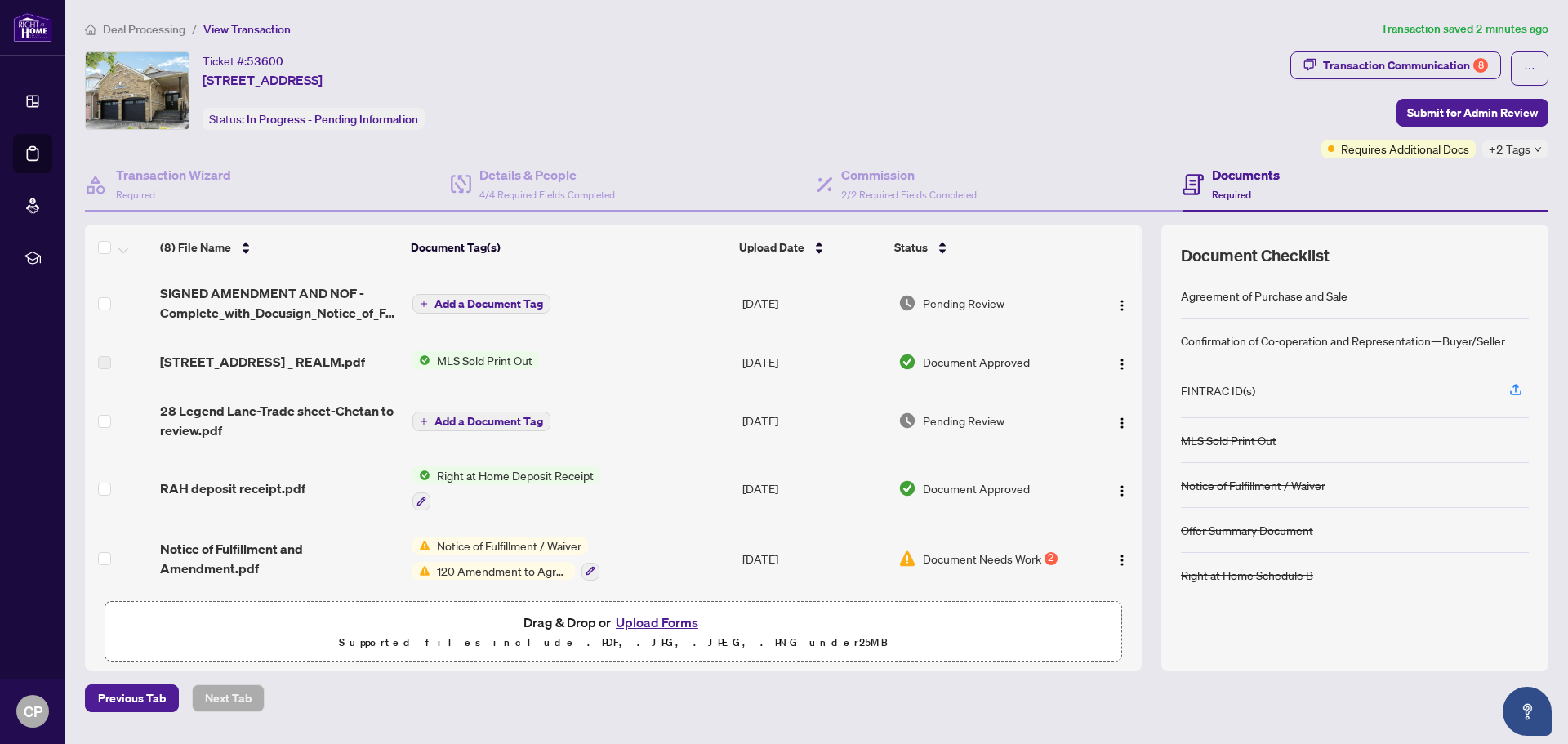
click at [627, 449] on button "Upload Forms" at bounding box center [657, 622] width 92 height 21
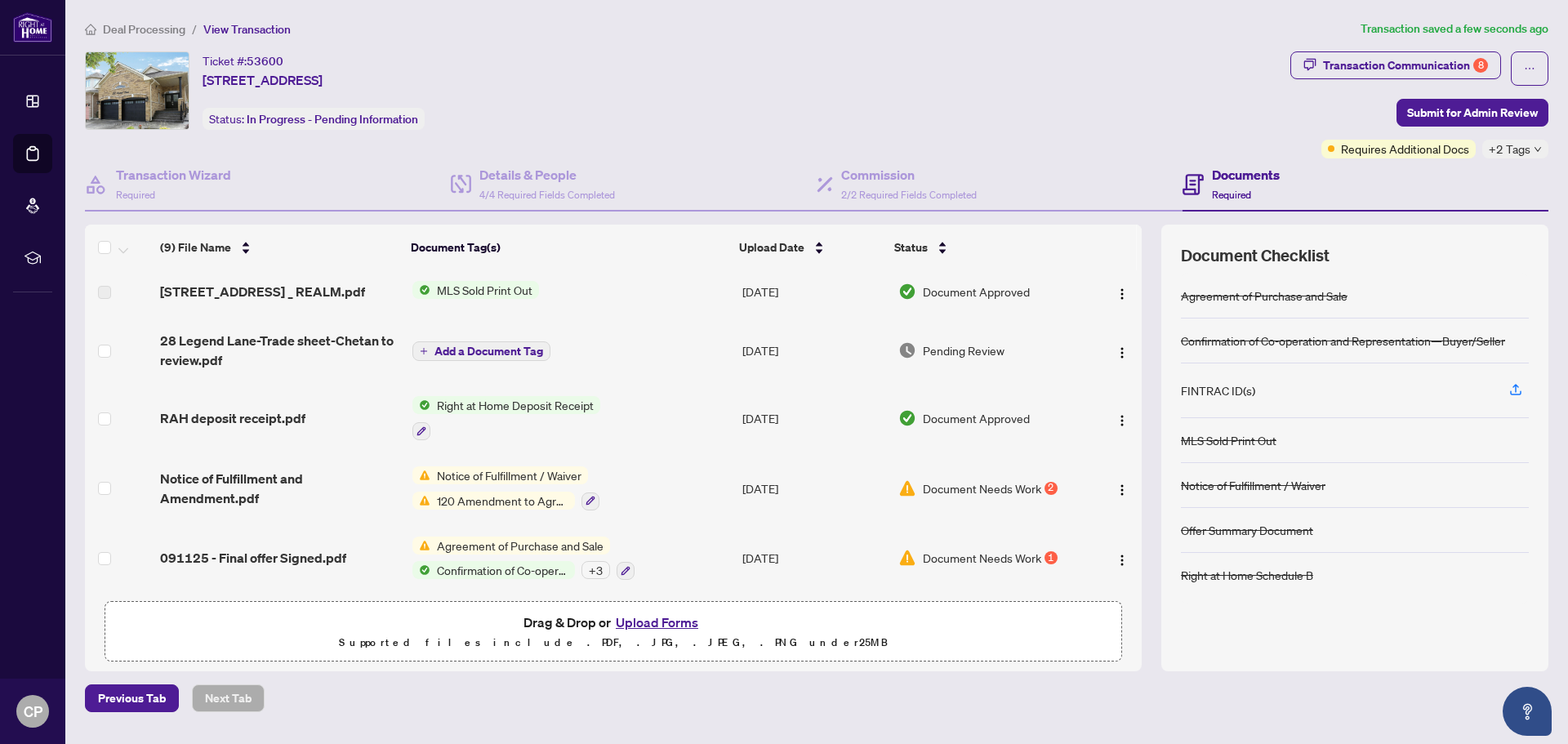
scroll to position [249, 0]
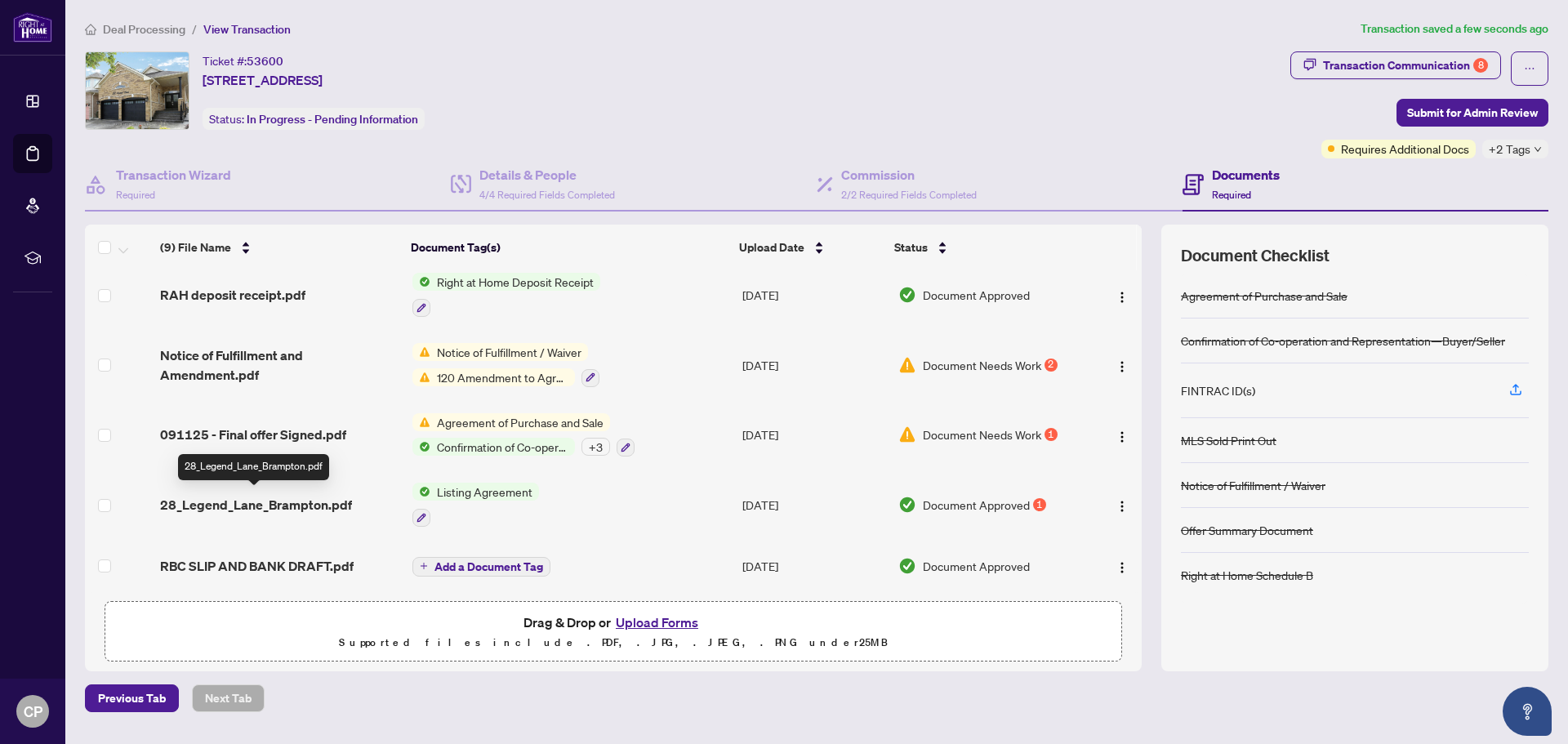
click at [235, 449] on span "28_Legend_Lane_Brampton.pdf" at bounding box center [256, 504] width 192 height 19
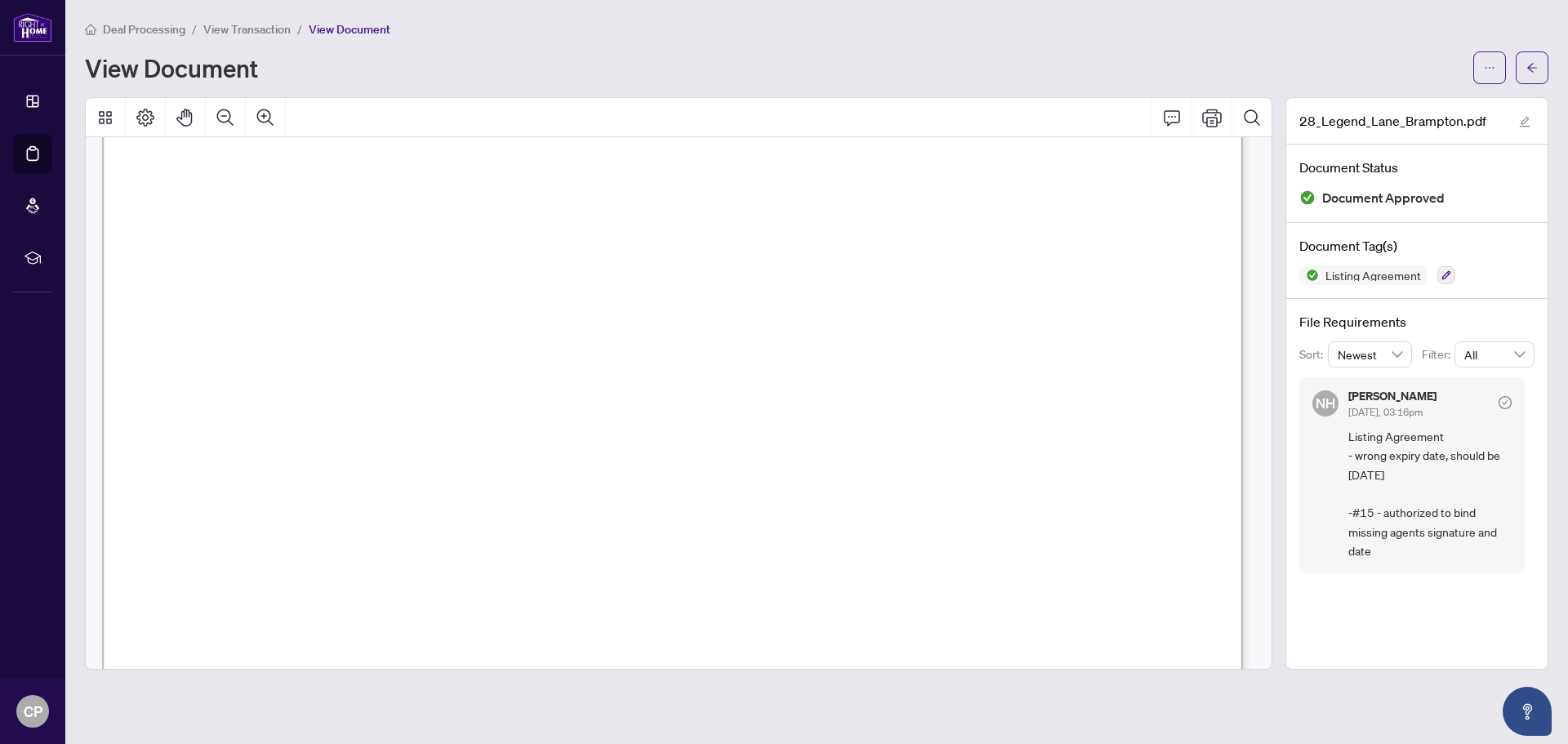
scroll to position [3512, 0]
click at [1044, 66] on button "button" at bounding box center [1489, 67] width 33 height 33
click at [1044, 103] on span "Download" at bounding box center [1431, 103] width 124 height 18
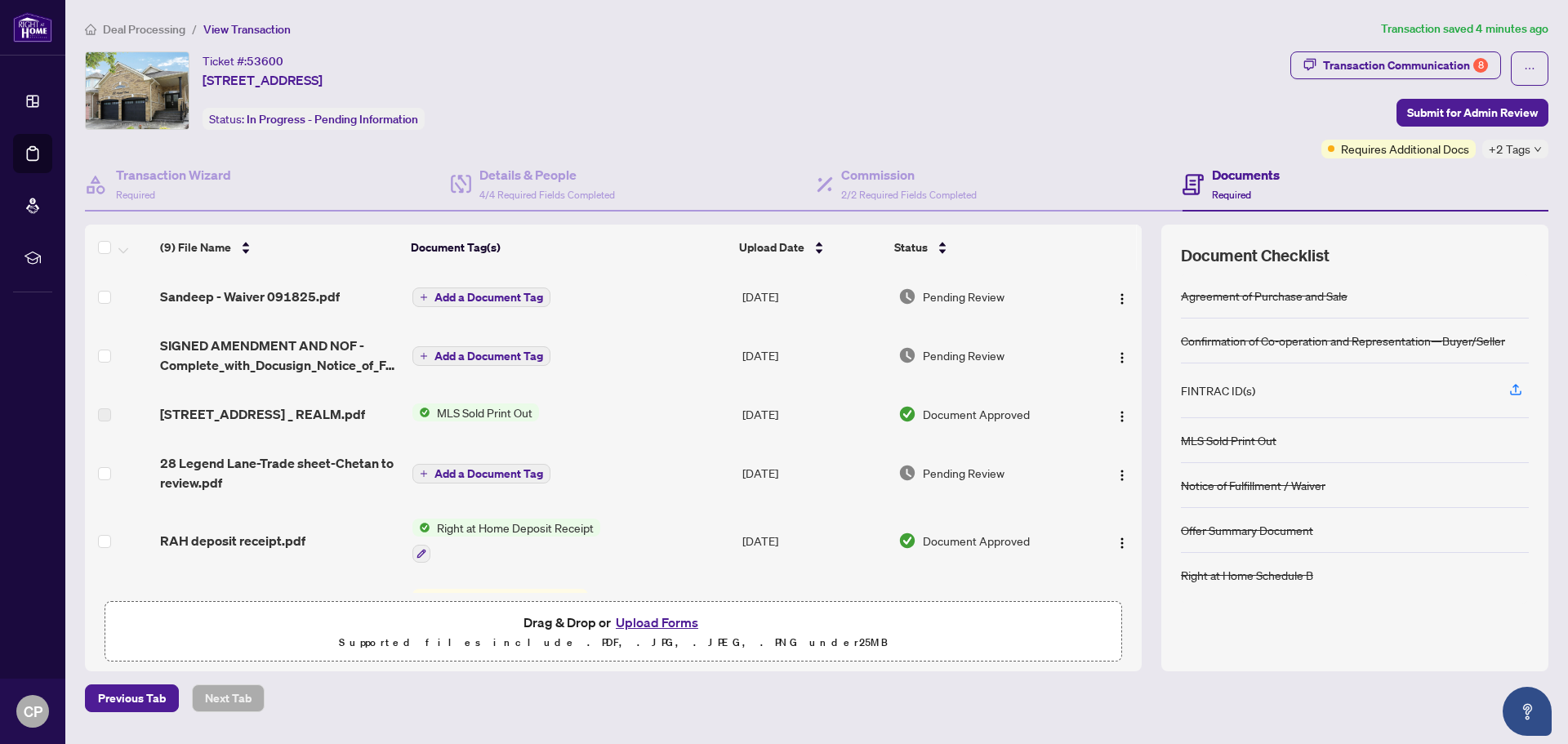
click at [648, 449] on button "Upload Forms" at bounding box center [657, 622] width 92 height 21
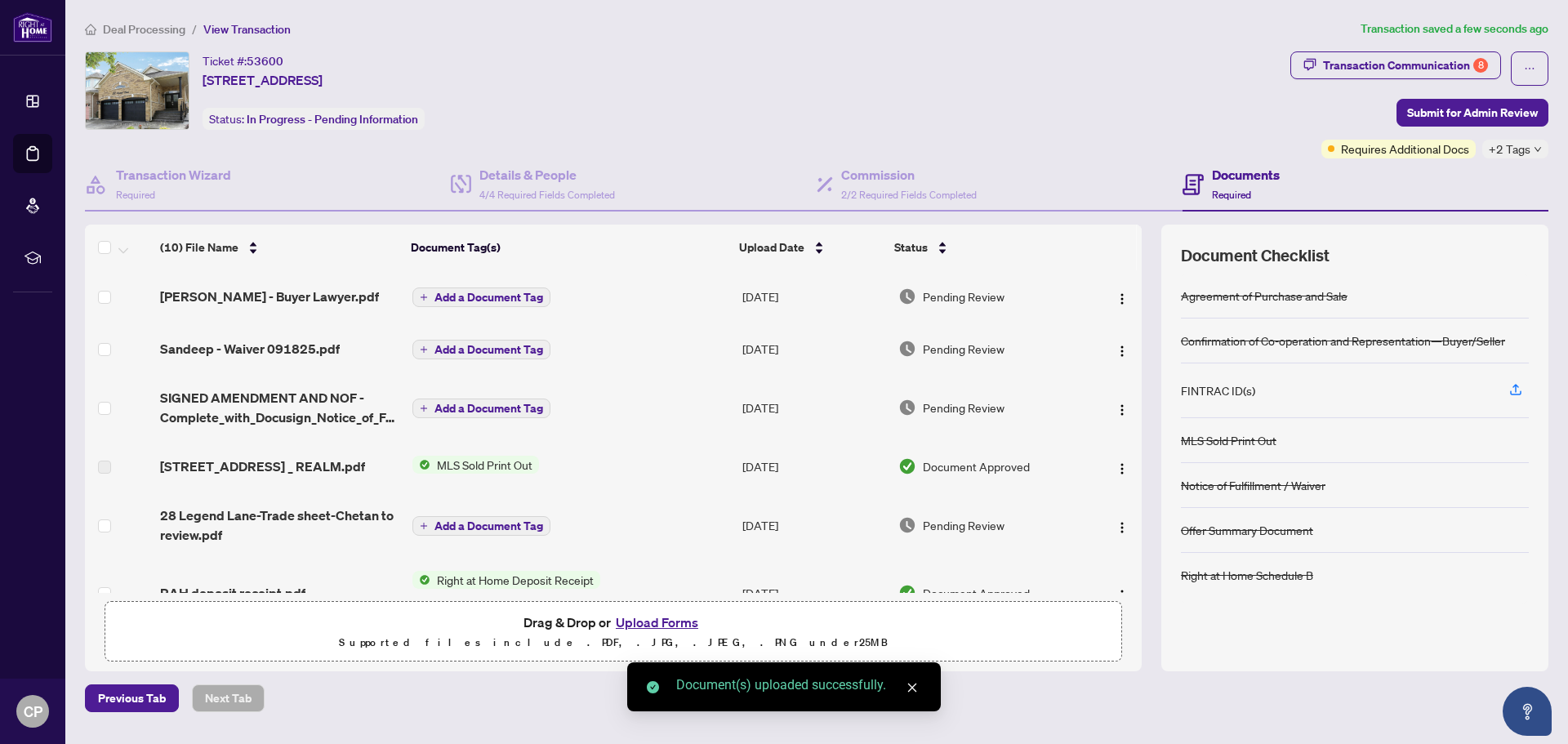
click at [777, 98] on div "Ticket #: 53600 [STREET_ADDRESS] Status: In Progress - Pending Information" at bounding box center [684, 90] width 1199 height 78
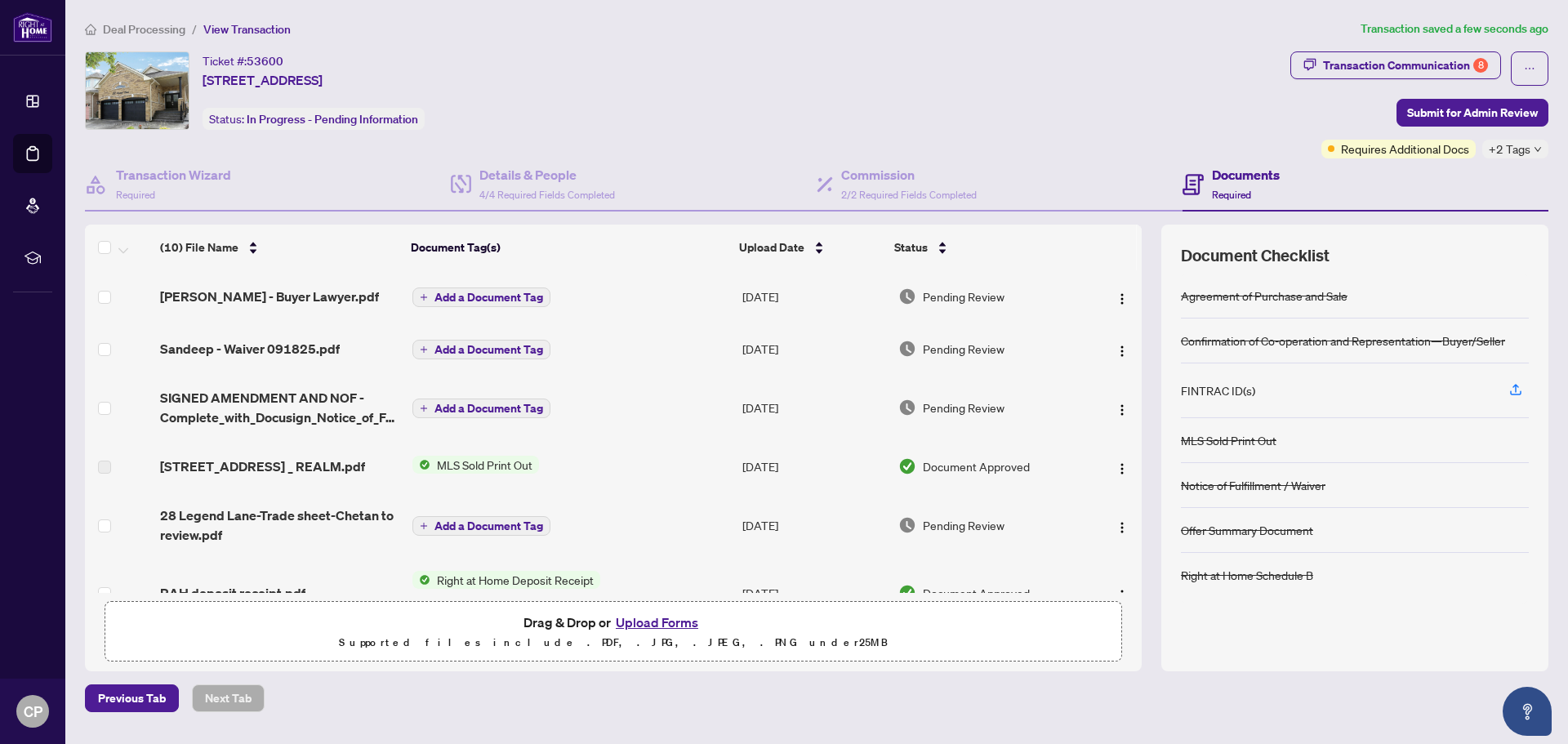
click at [1044, 388] on div "FINTRAC ID(s)" at bounding box center [1218, 390] width 74 height 18
click at [1044, 388] on icon "button" at bounding box center [1515, 389] width 14 height 14
click at [652, 449] on button "Upload Forms" at bounding box center [657, 622] width 92 height 21
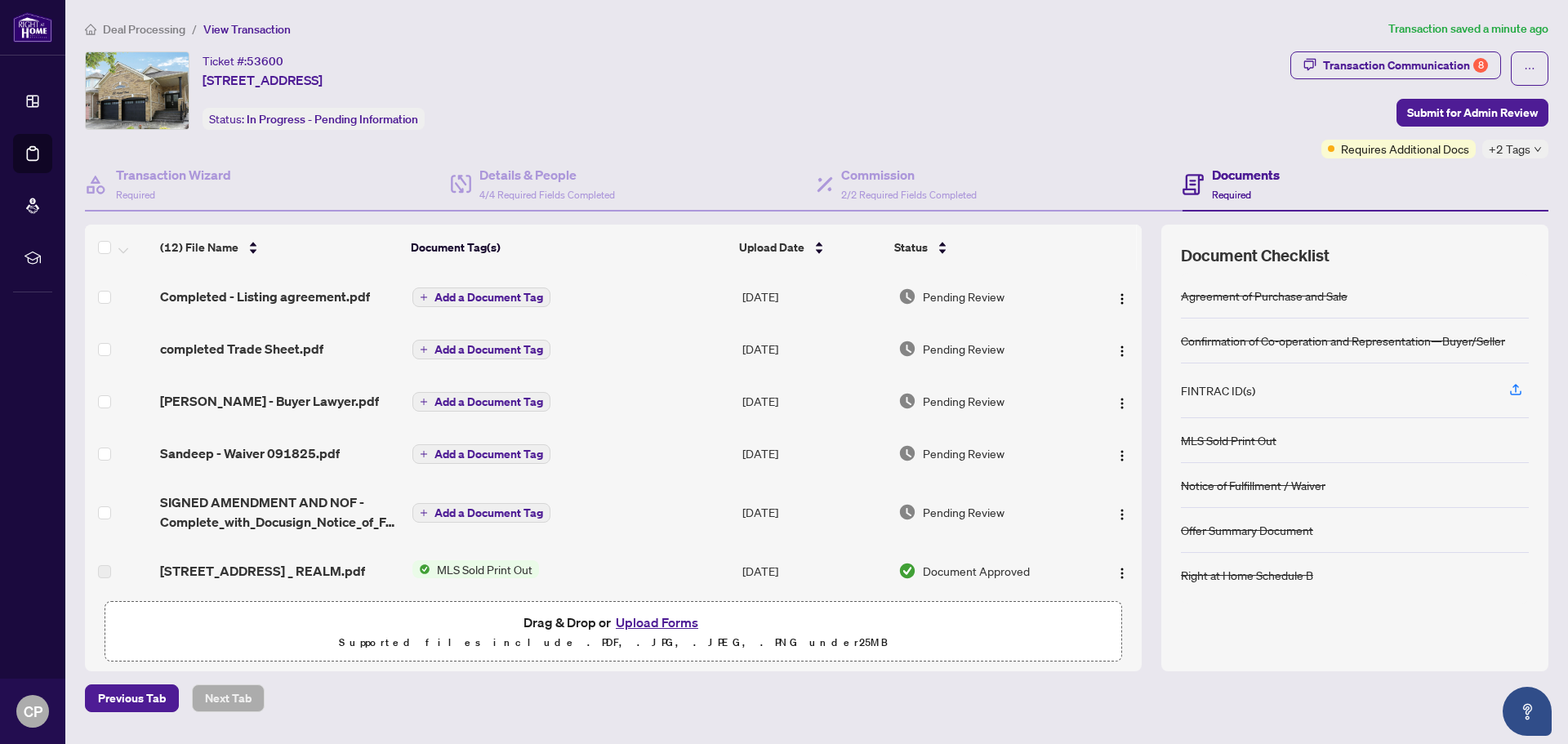
click at [643, 449] on button "Upload Forms" at bounding box center [657, 622] width 92 height 21
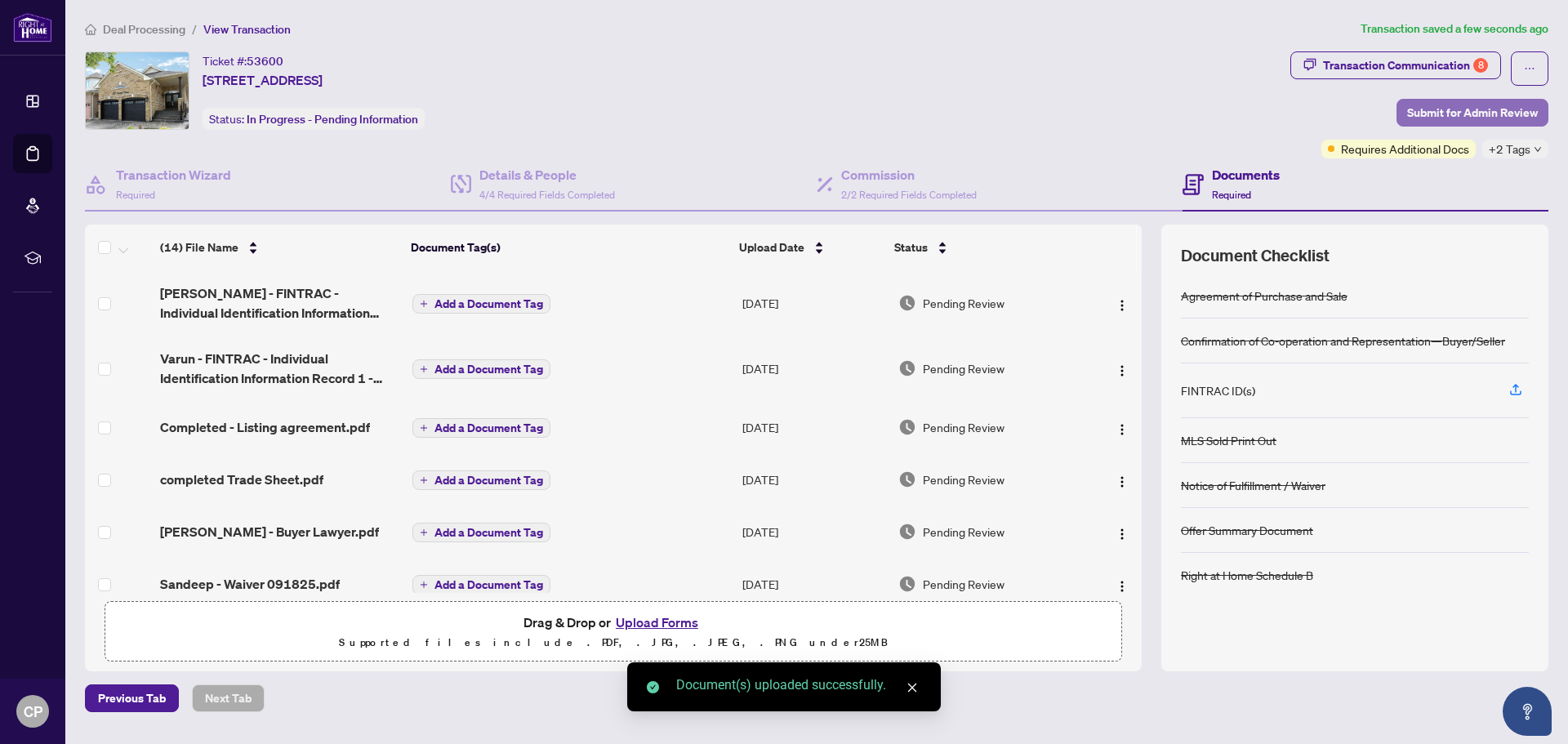
click at [1044, 110] on span "Submit for Admin Review" at bounding box center [1472, 113] width 130 height 26
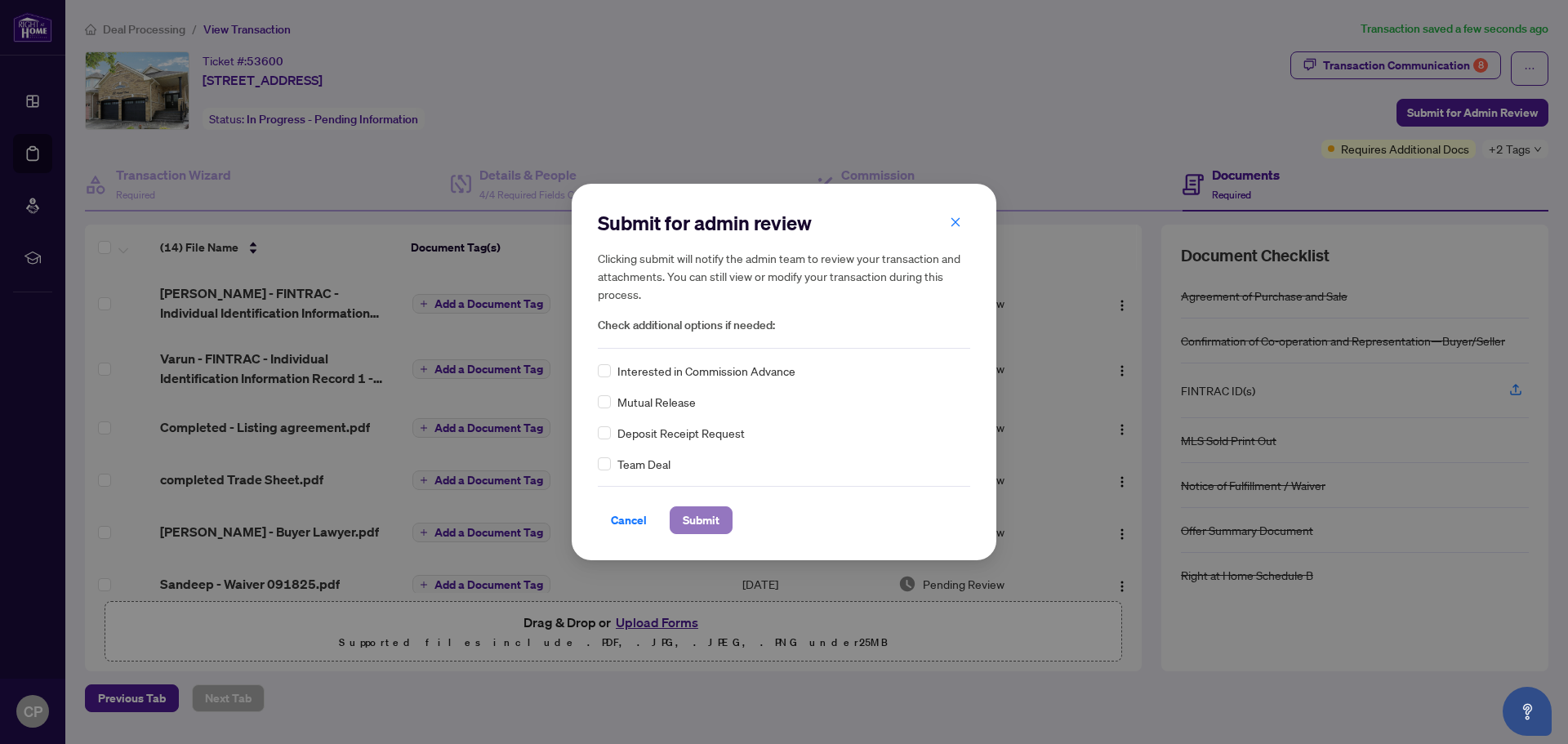
click at [702, 449] on span "Submit" at bounding box center [701, 520] width 37 height 26
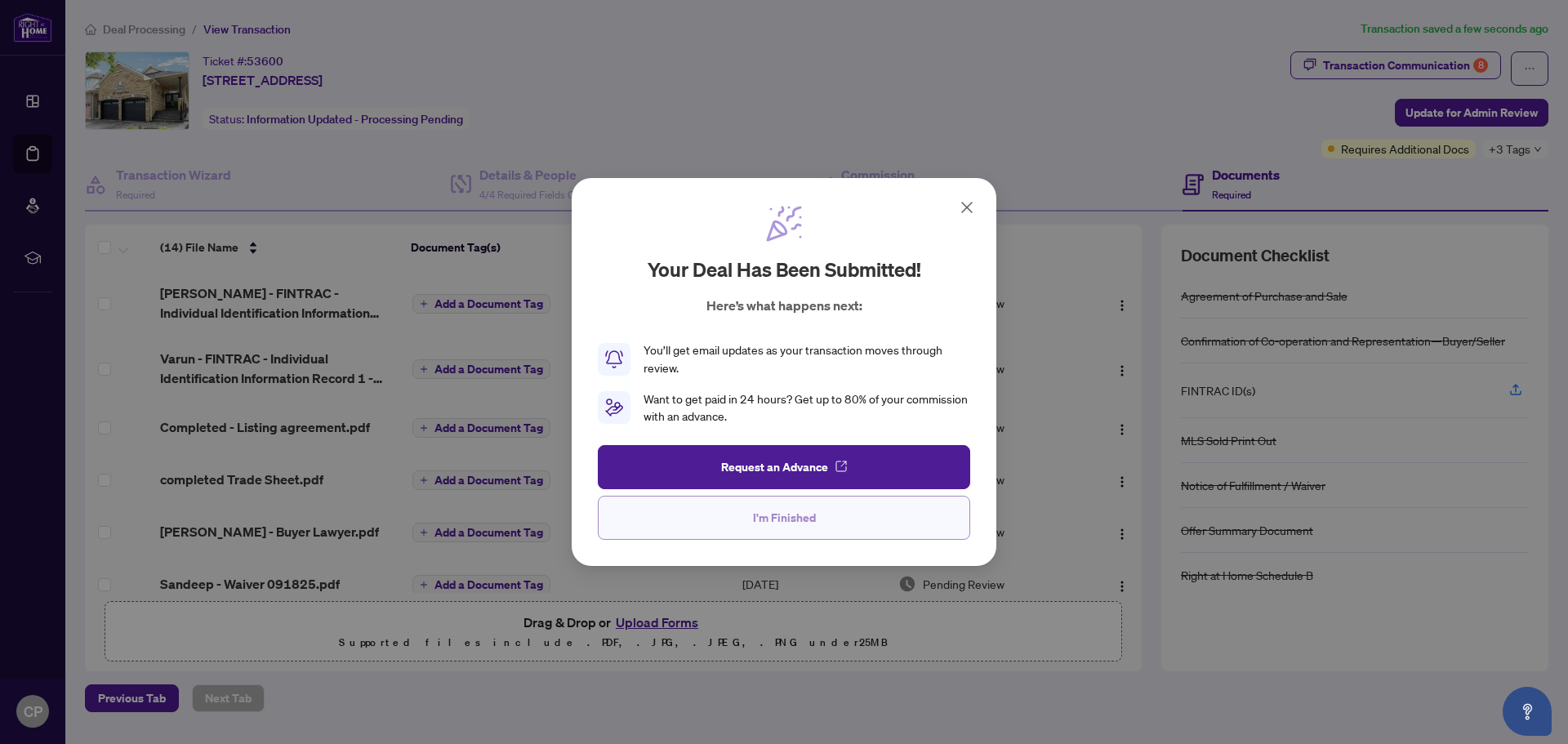
click at [712, 449] on button "I'm Finished" at bounding box center [784, 518] width 372 height 44
